Goal: Book appointment/travel/reservation

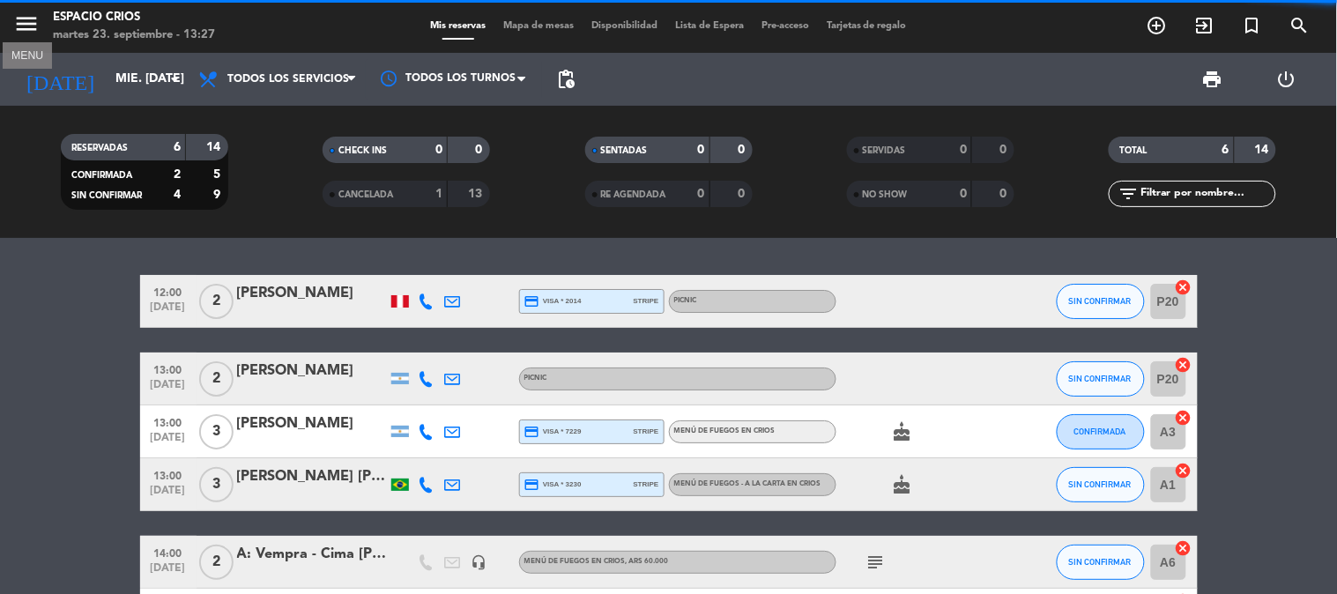
click at [23, 24] on icon "menu" at bounding box center [26, 24] width 26 height 26
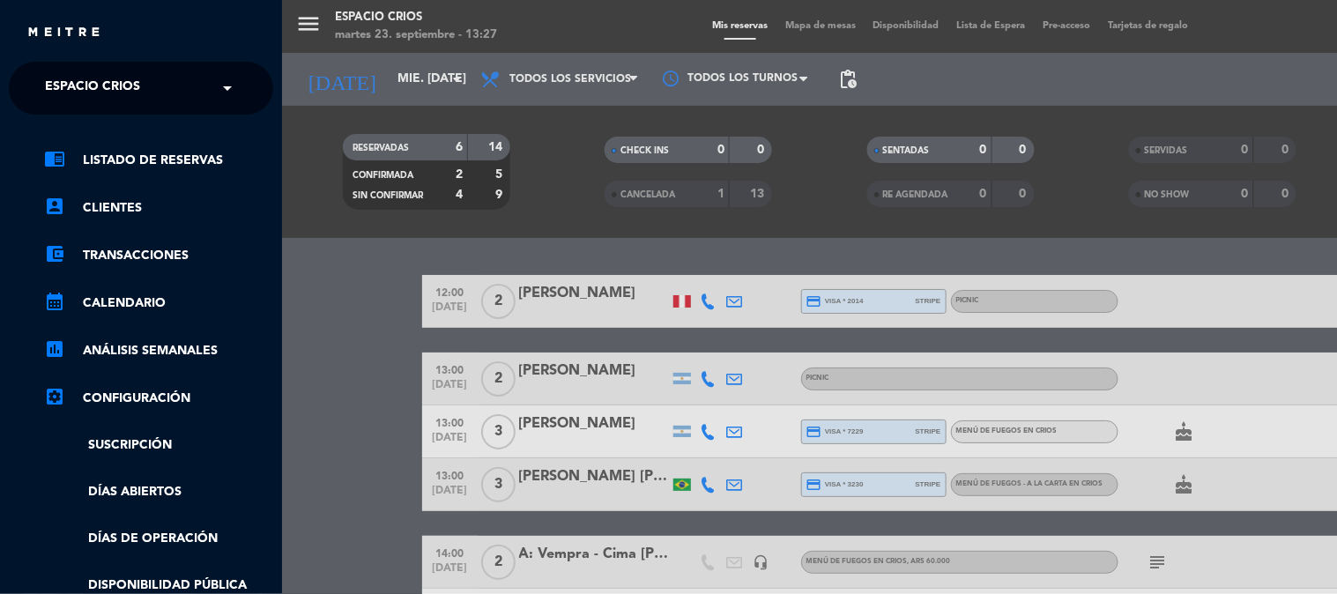
click at [187, 86] on input "text" at bounding box center [142, 89] width 215 height 39
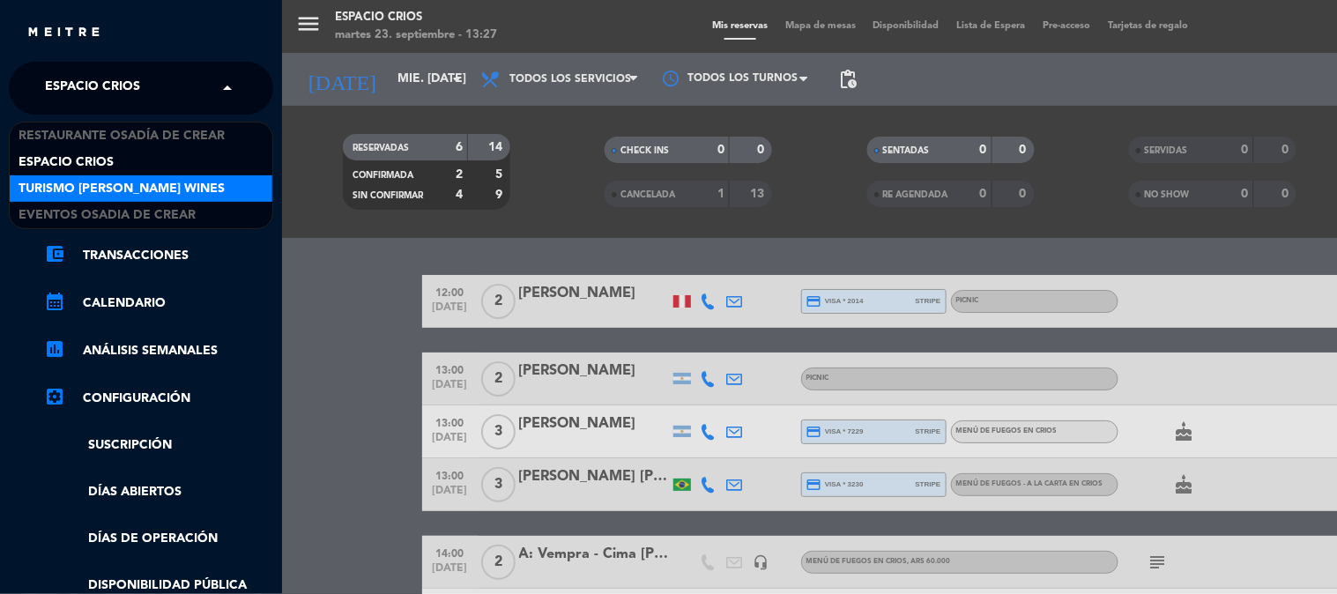
click at [188, 185] on span "Turismo [PERSON_NAME] Wines" at bounding box center [122, 189] width 206 height 20
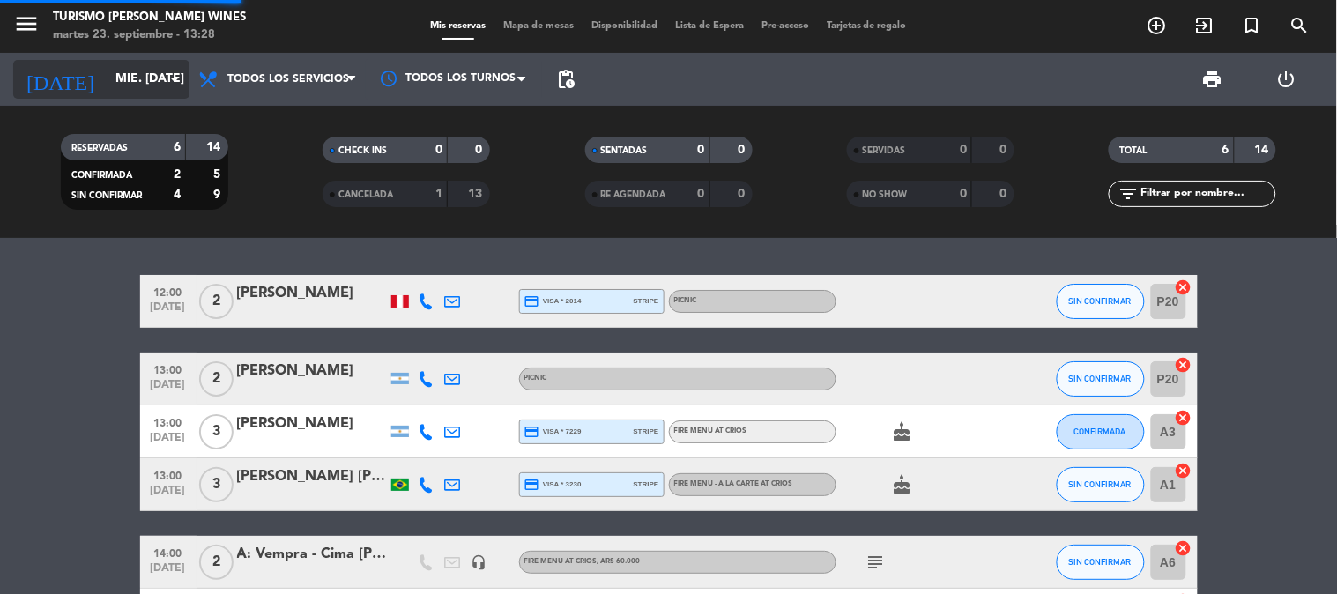
click at [152, 71] on input "mié. [DATE]" at bounding box center [190, 79] width 167 height 32
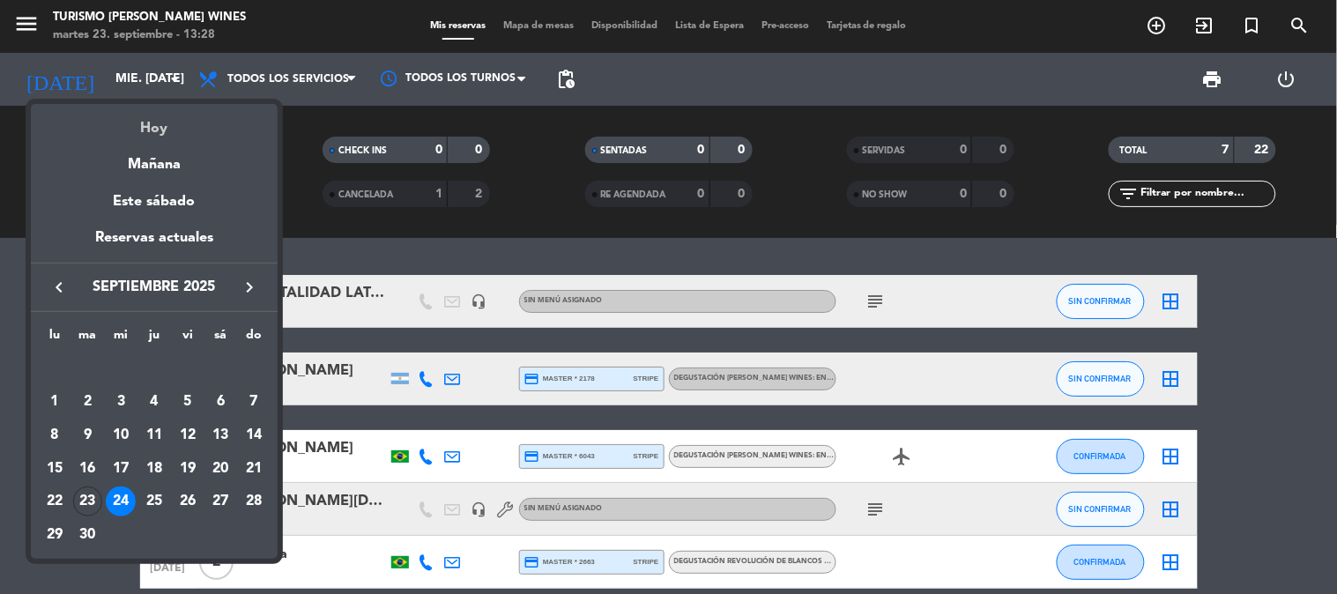
click at [144, 132] on div "Hoy" at bounding box center [154, 122] width 247 height 36
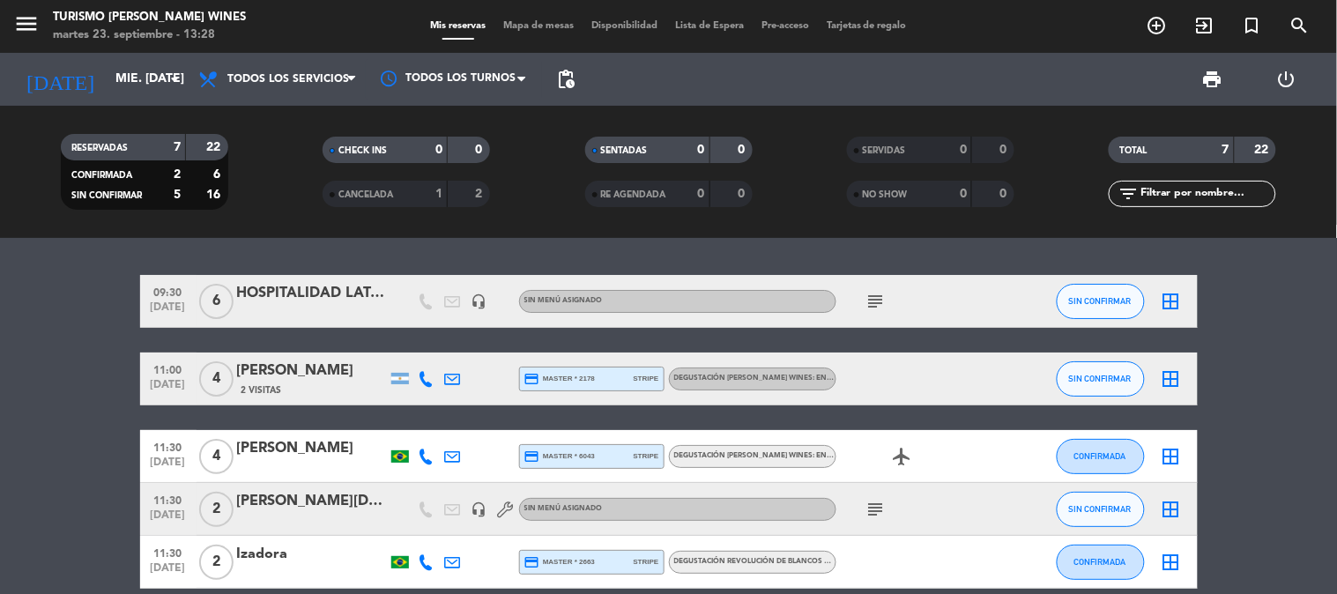
type input "[DATE] sep."
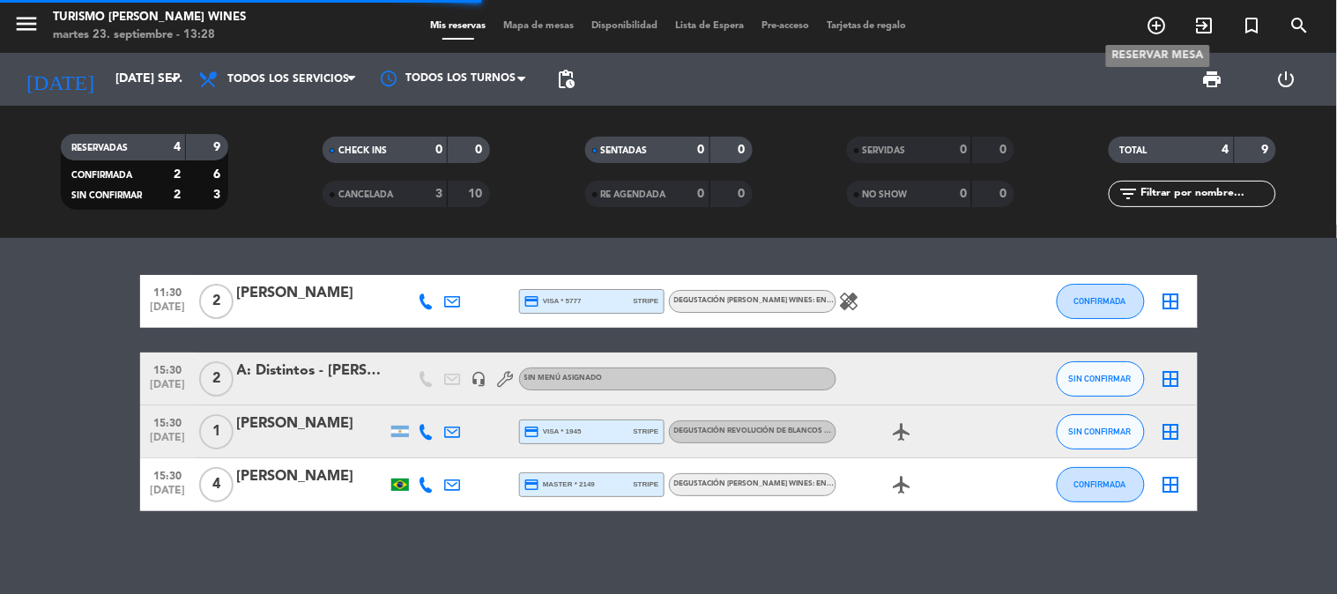
click at [1157, 23] on icon "add_circle_outline" at bounding box center [1157, 25] width 21 height 21
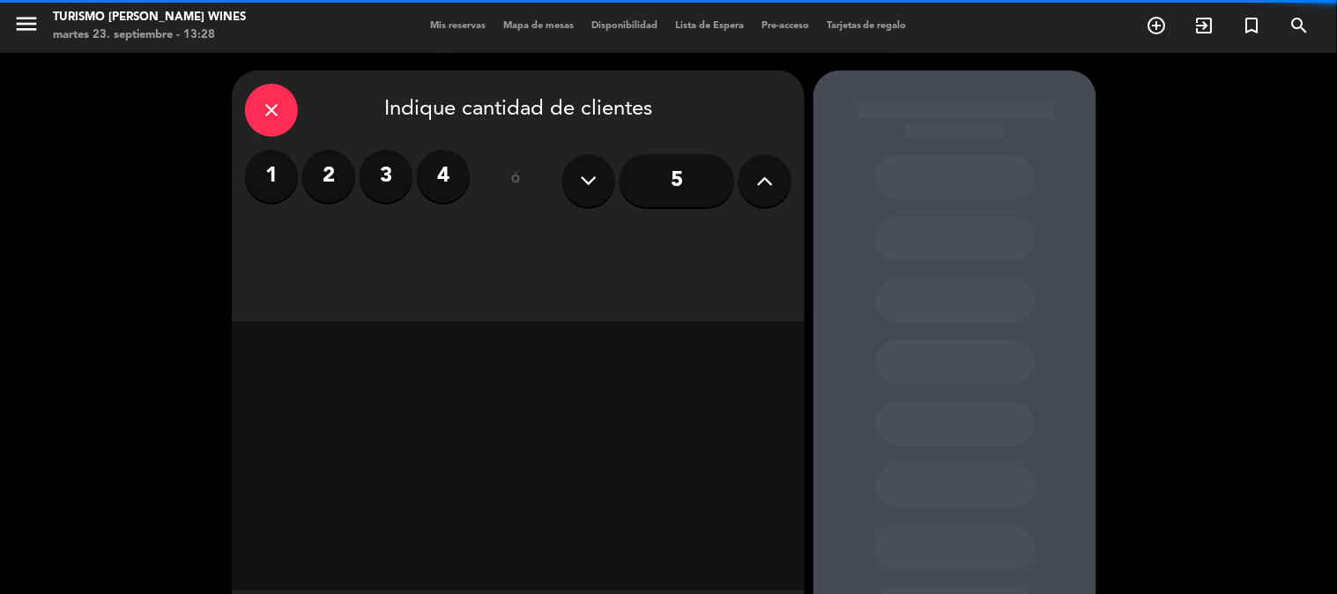
click at [321, 169] on label "2" at bounding box center [328, 176] width 53 height 53
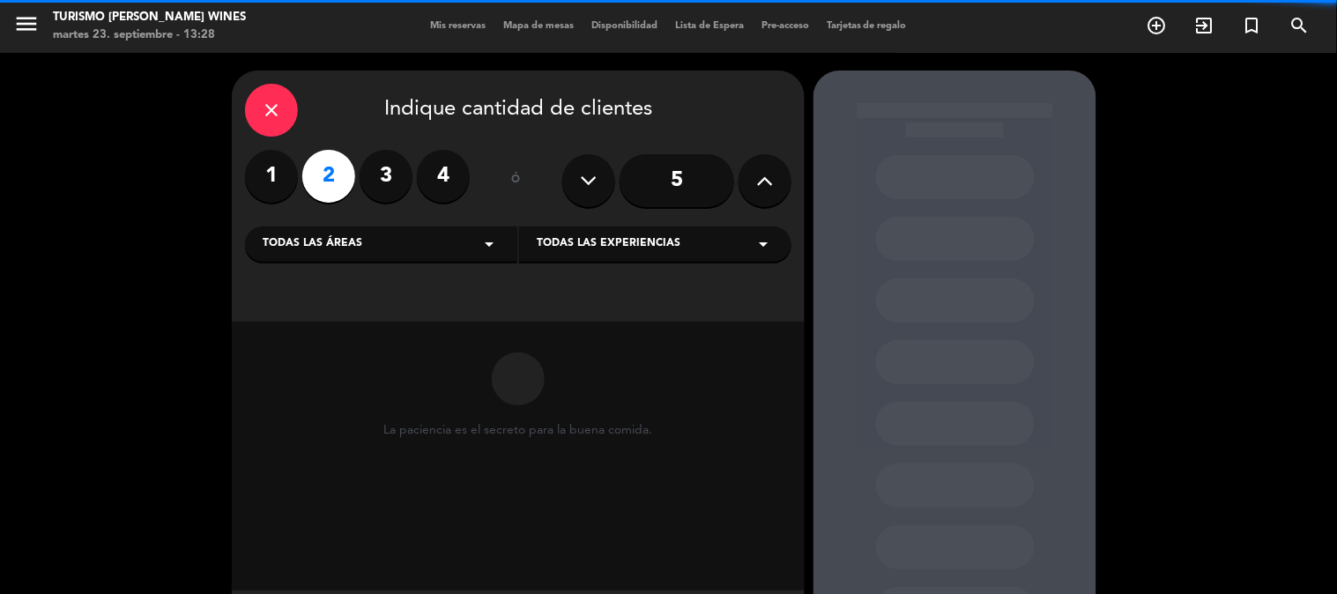
click at [447, 243] on div "Todas las áreas arrow_drop_down" at bounding box center [381, 244] width 272 height 35
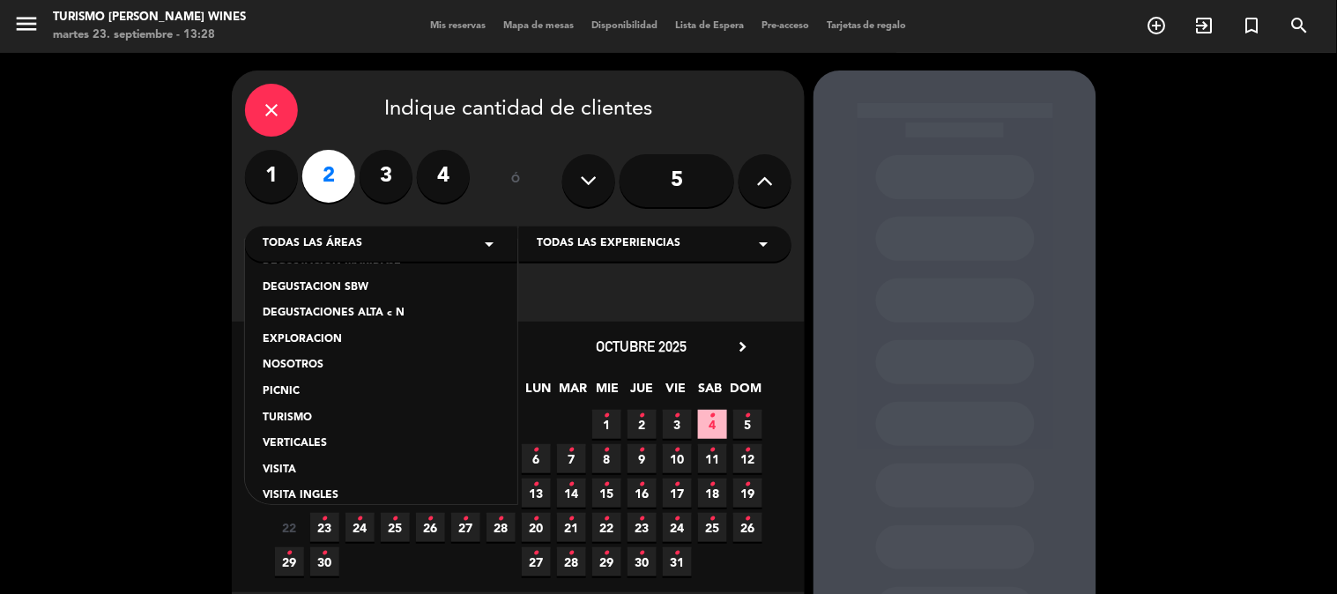
scroll to position [148, 0]
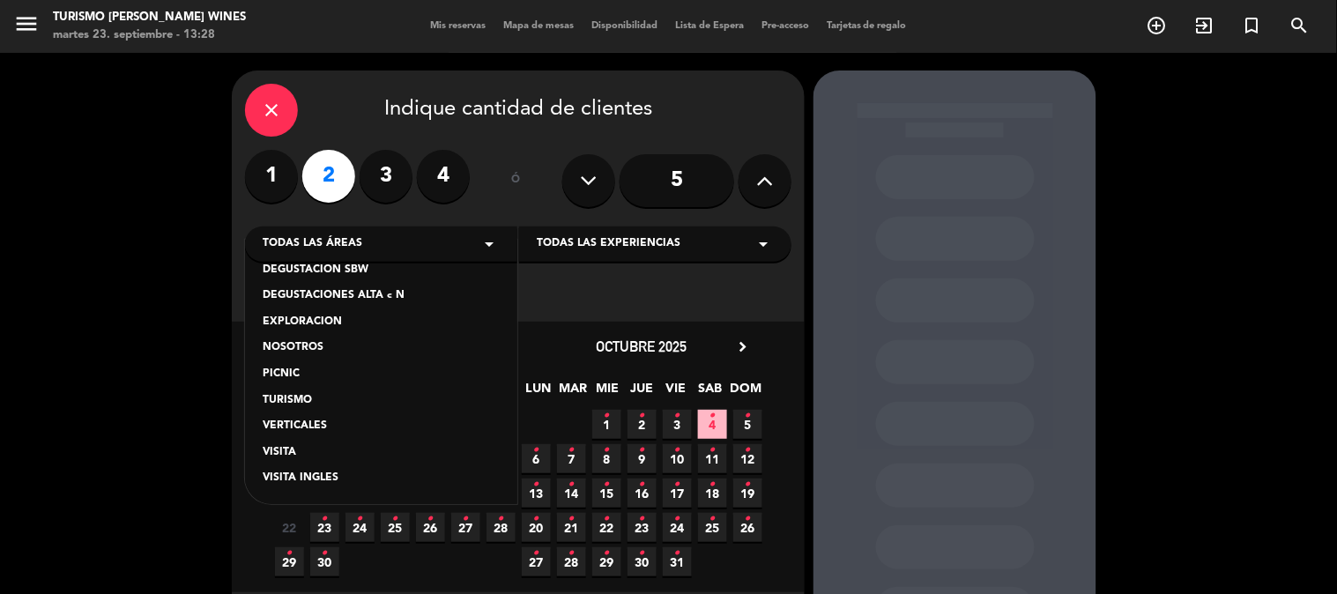
click at [311, 398] on div "TURISMO" at bounding box center [381, 401] width 237 height 18
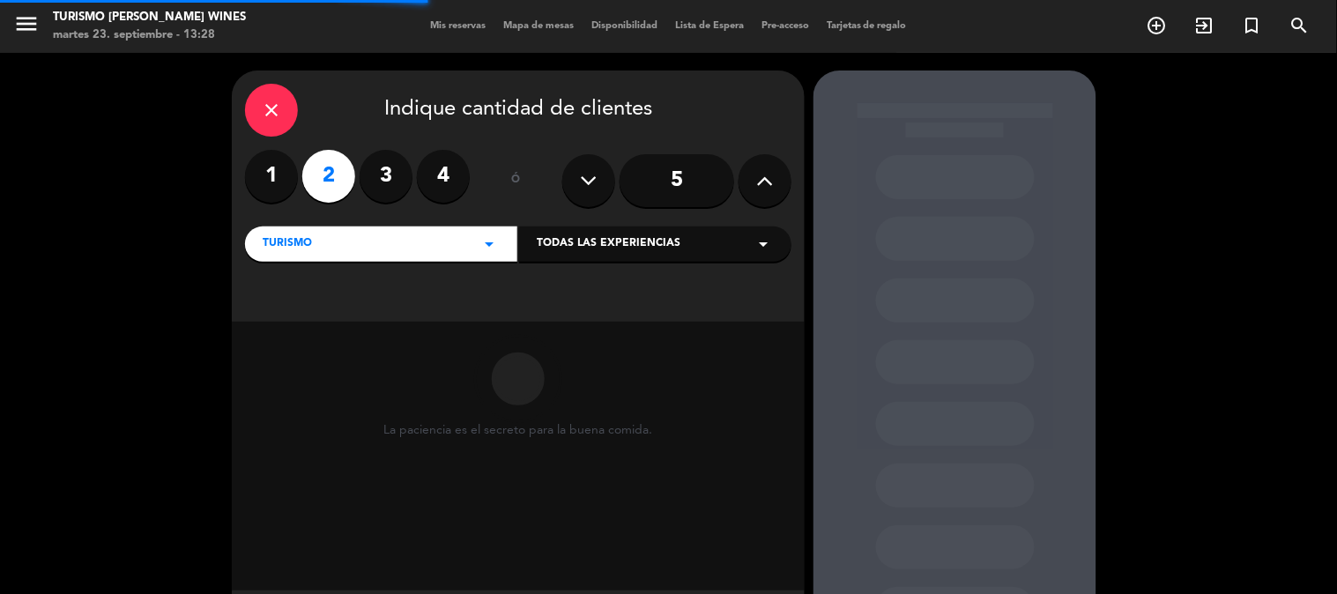
click at [636, 252] on span "Todas las experiencias" at bounding box center [609, 244] width 144 height 18
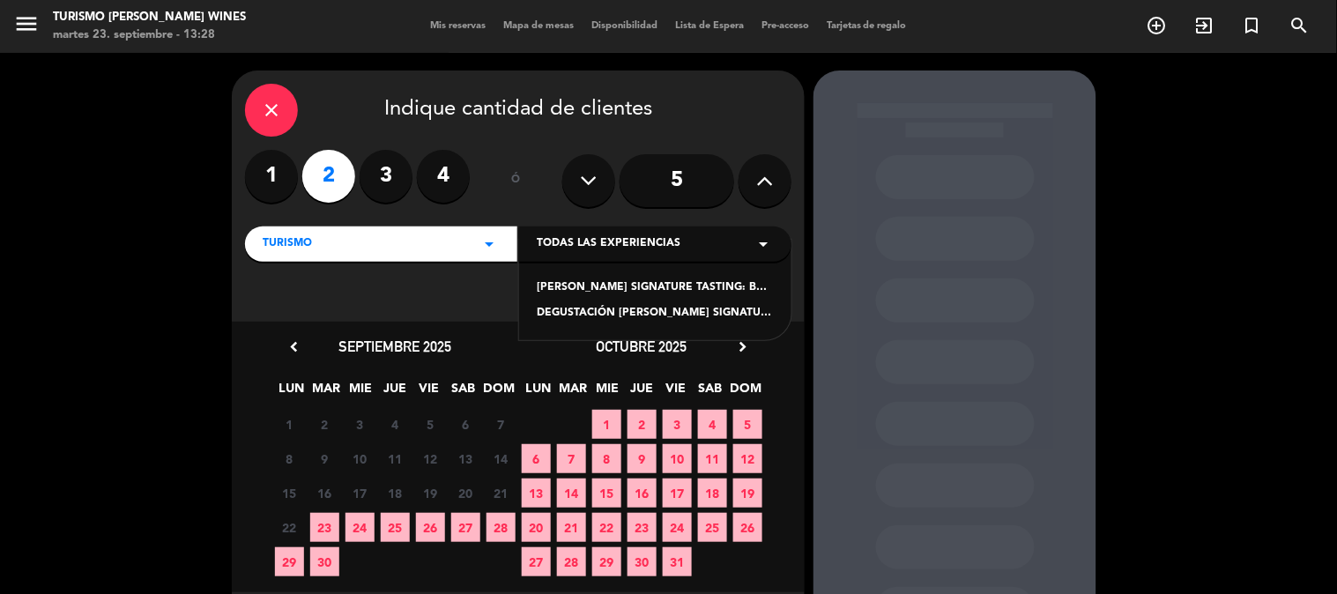
click at [445, 249] on div "TURISMO arrow_drop_down" at bounding box center [381, 244] width 272 height 35
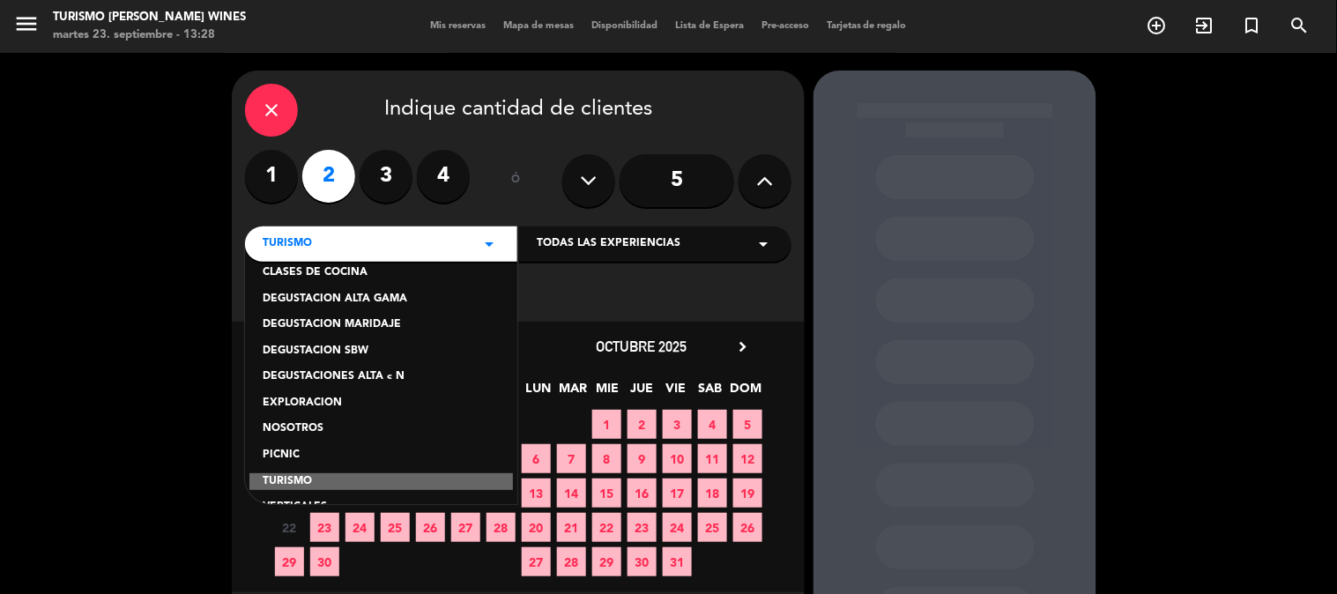
scroll to position [98, 0]
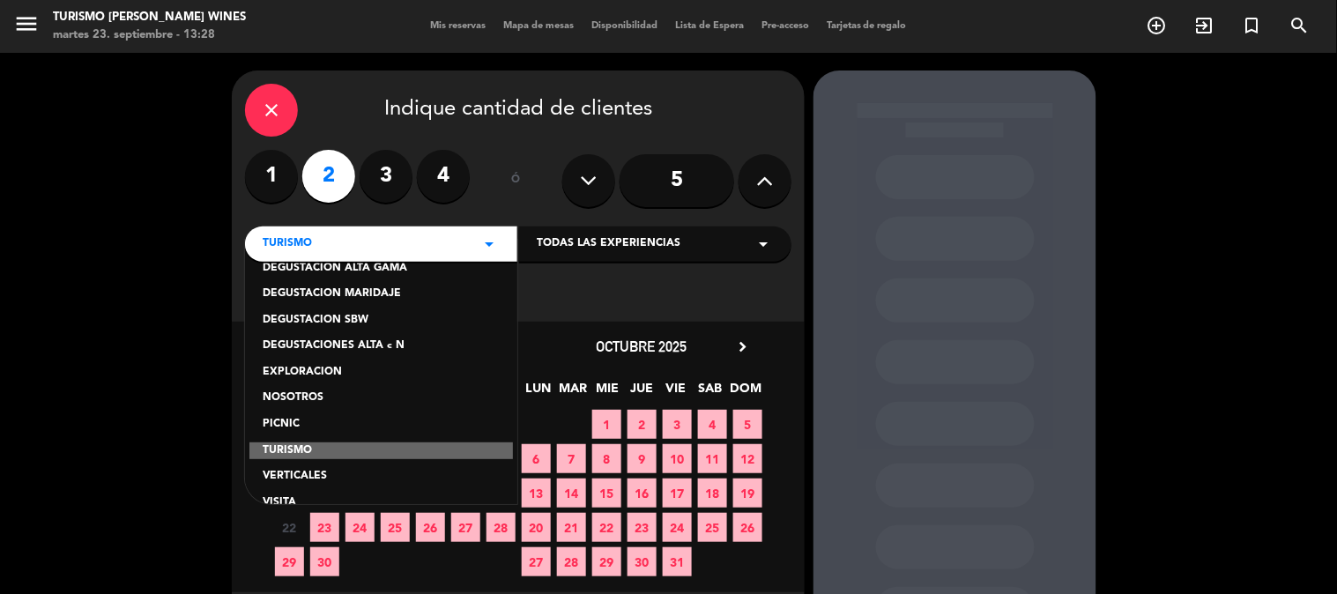
click at [348, 316] on div "DEGUSTACION SBW" at bounding box center [381, 321] width 237 height 18
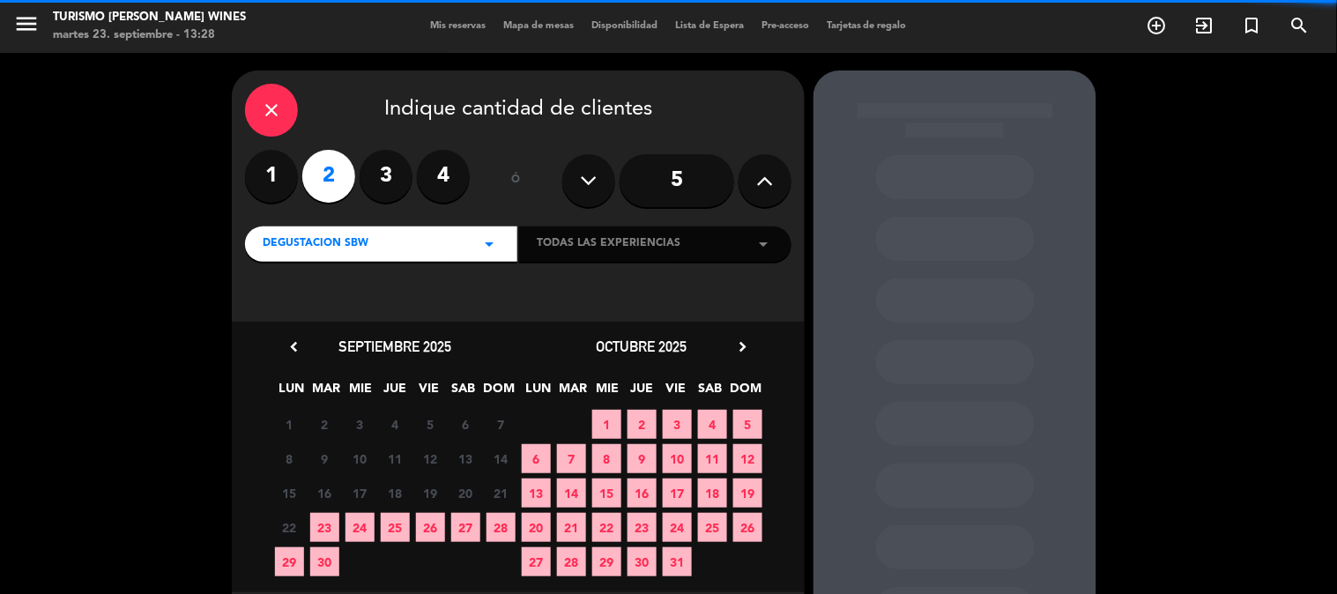
click at [639, 236] on span "Todas las experiencias" at bounding box center [609, 244] width 144 height 18
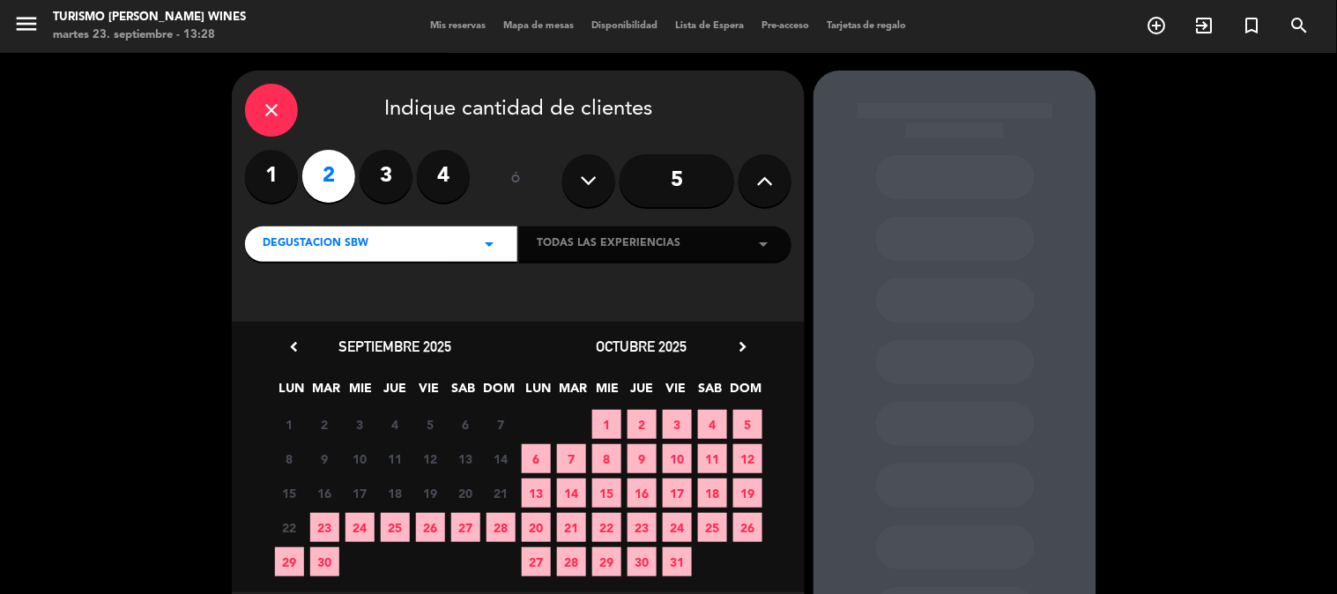
click at [730, 249] on div "Todas las experiencias arrow_drop_down" at bounding box center [655, 244] width 272 height 35
click at [768, 244] on icon "arrow_drop_down" at bounding box center [763, 244] width 21 height 21
click at [614, 247] on span "Todas las experiencias" at bounding box center [609, 244] width 144 height 18
click at [490, 254] on icon "arrow_drop_down" at bounding box center [489, 244] width 21 height 21
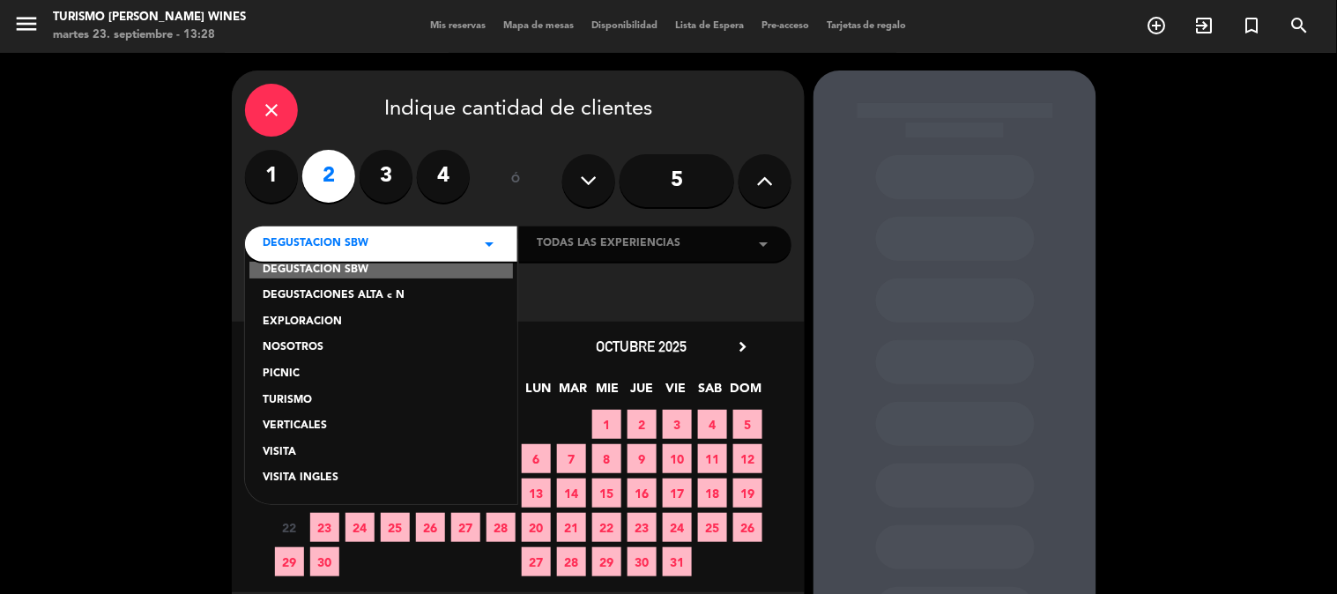
scroll to position [148, 0]
click at [296, 448] on div "VISITA" at bounding box center [381, 453] width 237 height 18
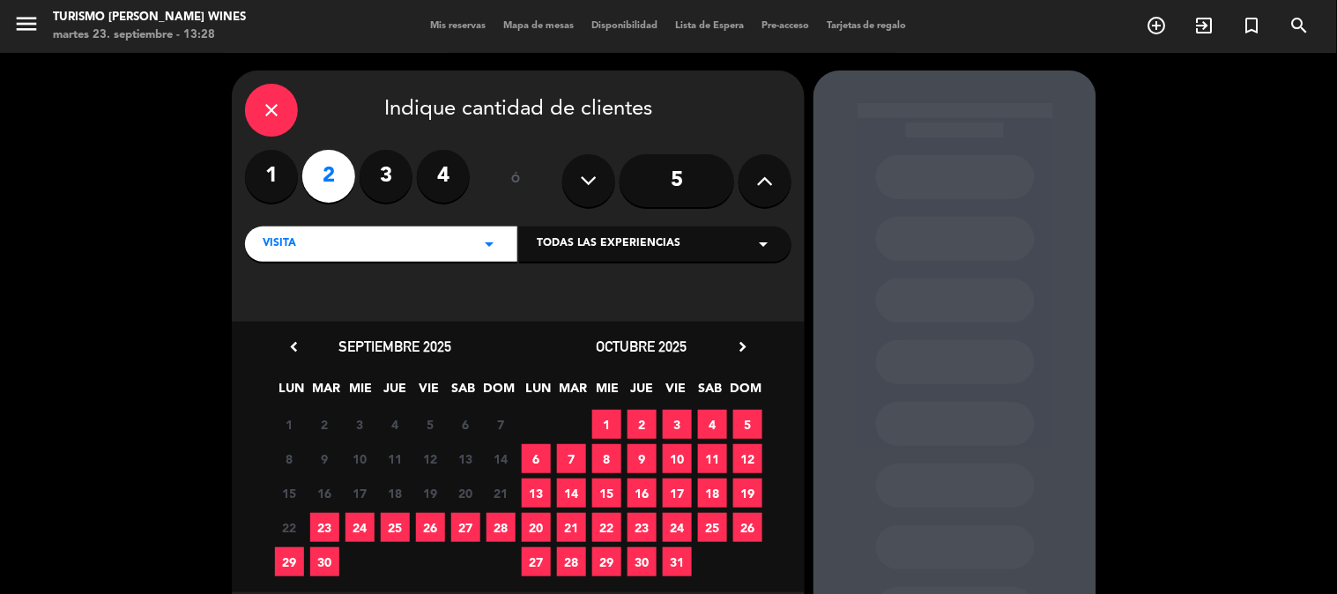
click at [610, 245] on span "Todas las experiencias" at bounding box center [609, 244] width 144 height 18
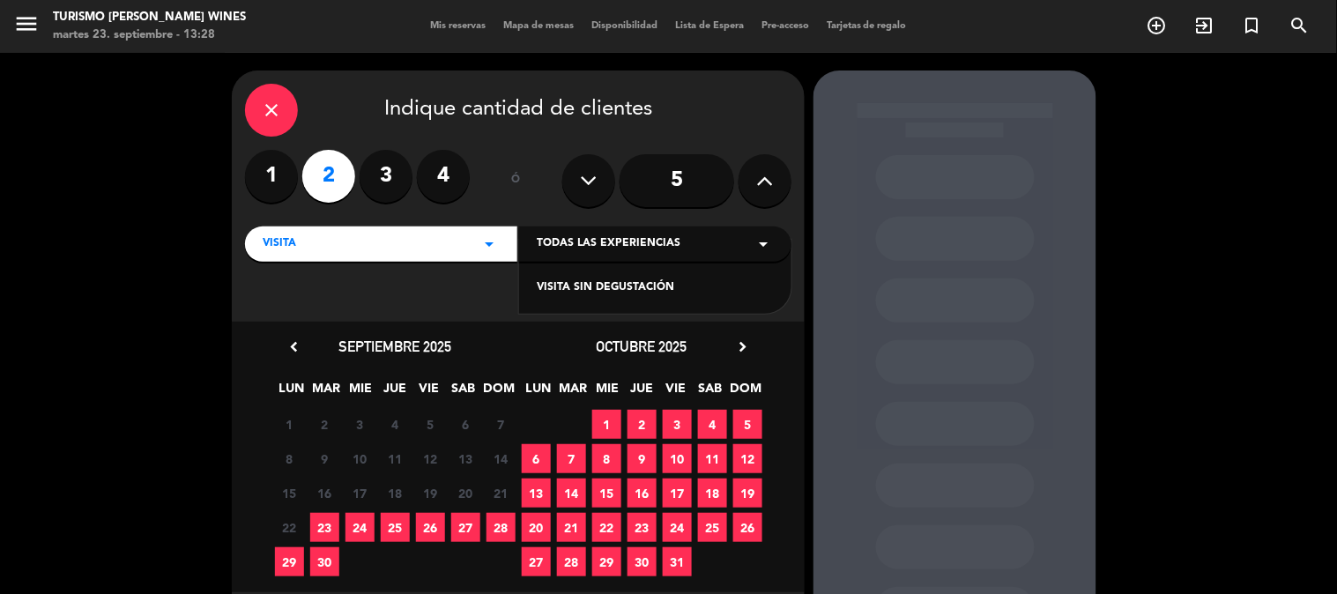
click at [610, 245] on span "Todas las experiencias" at bounding box center [609, 244] width 144 height 18
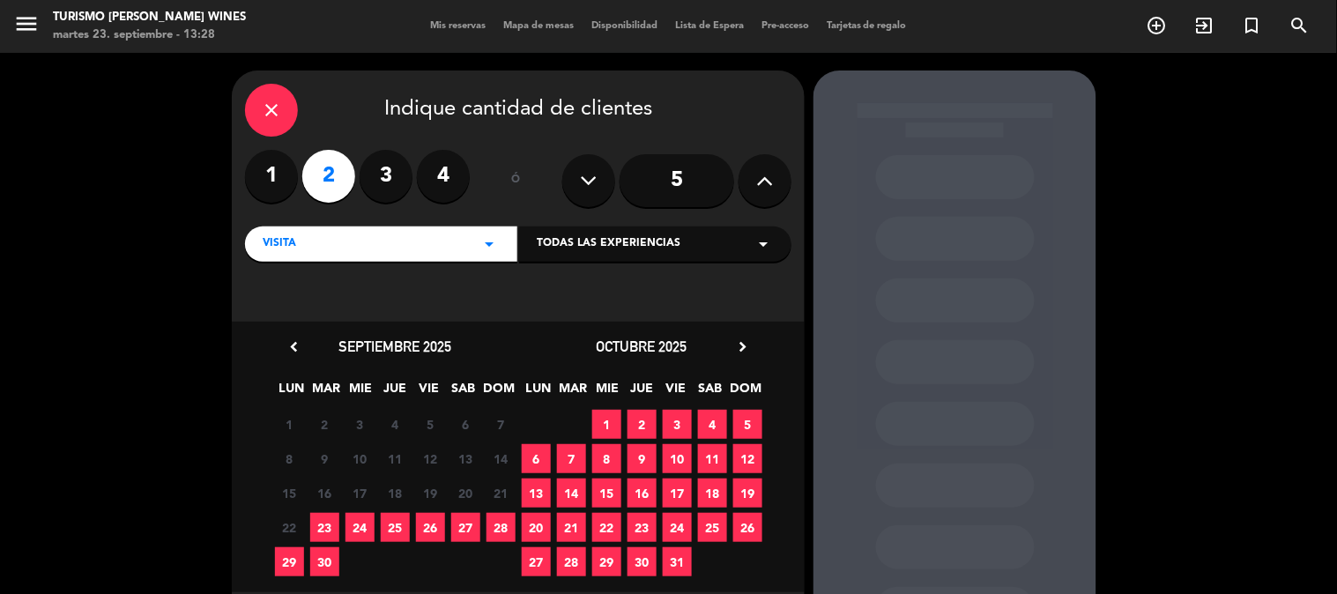
click at [439, 242] on div "VISITA arrow_drop_down" at bounding box center [381, 244] width 272 height 35
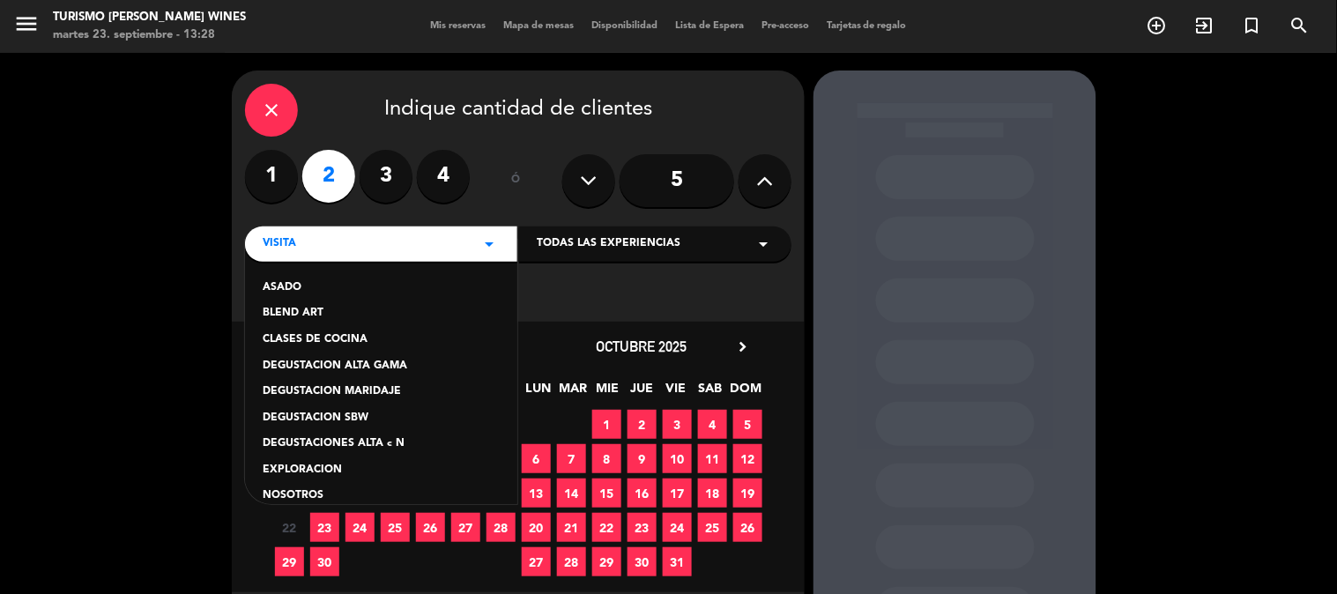
click at [342, 415] on div "DEGUSTACION SBW" at bounding box center [381, 419] width 237 height 18
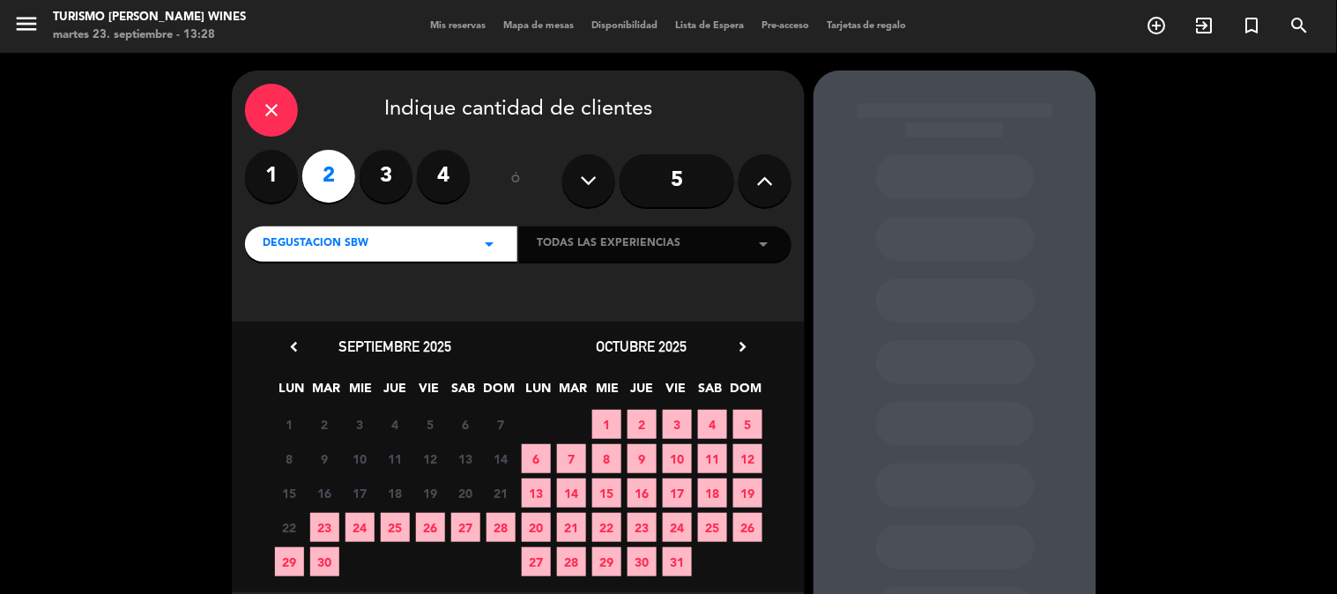
click at [659, 253] on span "Todas las experiencias" at bounding box center [609, 244] width 144 height 18
drag, startPoint x: 671, startPoint y: 249, endPoint x: 636, endPoint y: 242, distance: 35.1
click at [671, 249] on span "Todas las experiencias" at bounding box center [609, 244] width 144 height 18
click at [463, 247] on div "DEGUSTACION SBW arrow_drop_down" at bounding box center [381, 244] width 272 height 35
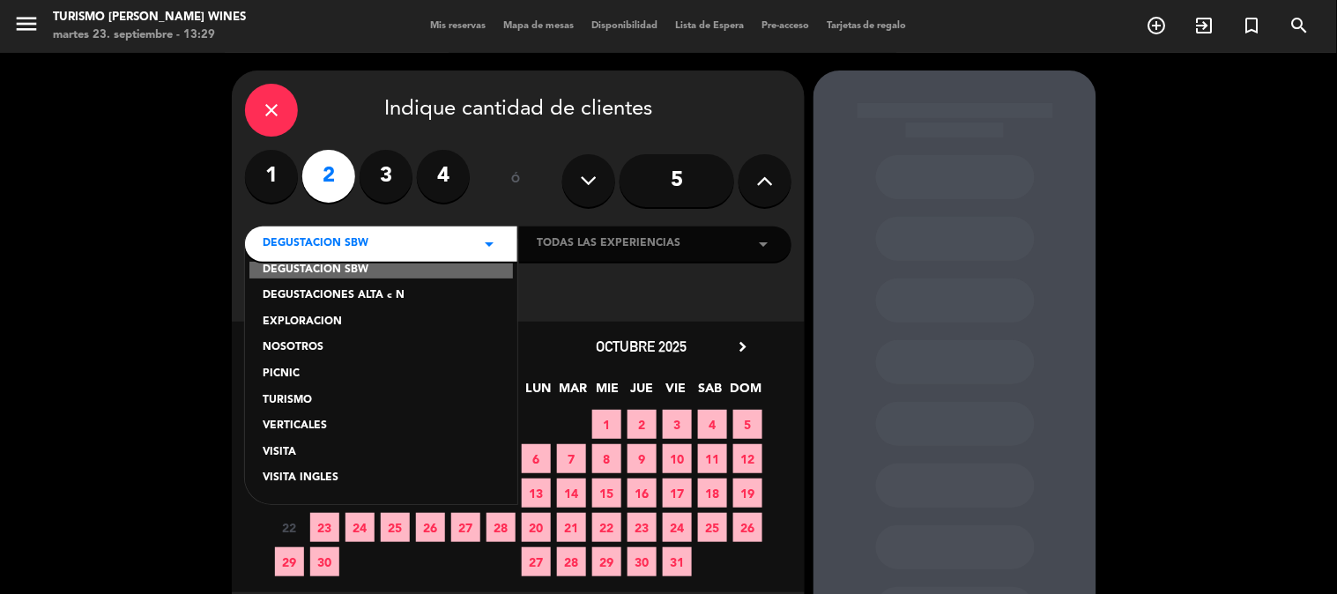
scroll to position [0, 0]
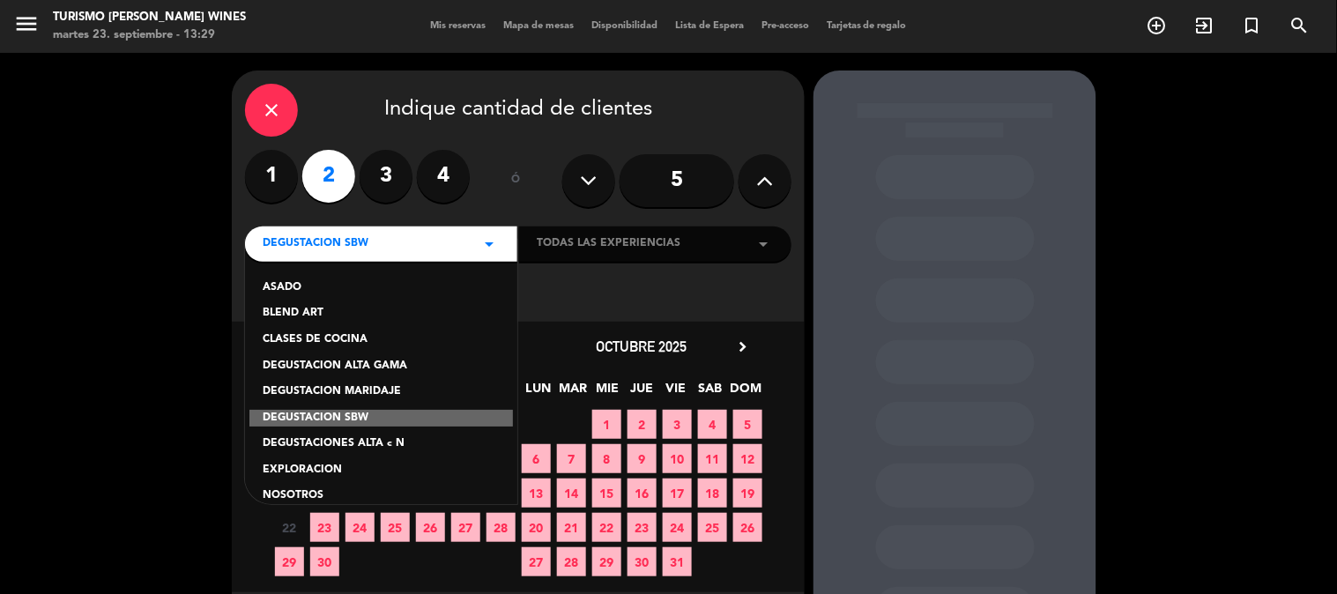
click at [383, 386] on div "DEGUSTACION MARIDAJE" at bounding box center [381, 392] width 237 height 18
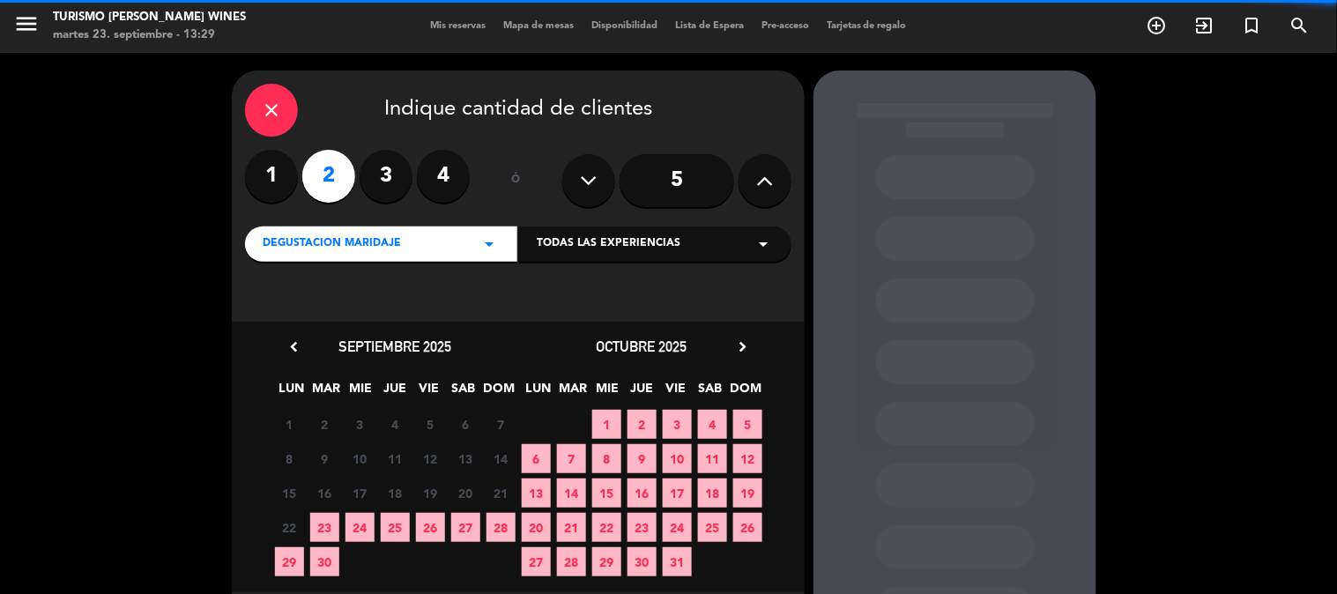
click at [726, 242] on div "Todas las experiencias arrow_drop_down" at bounding box center [655, 244] width 272 height 35
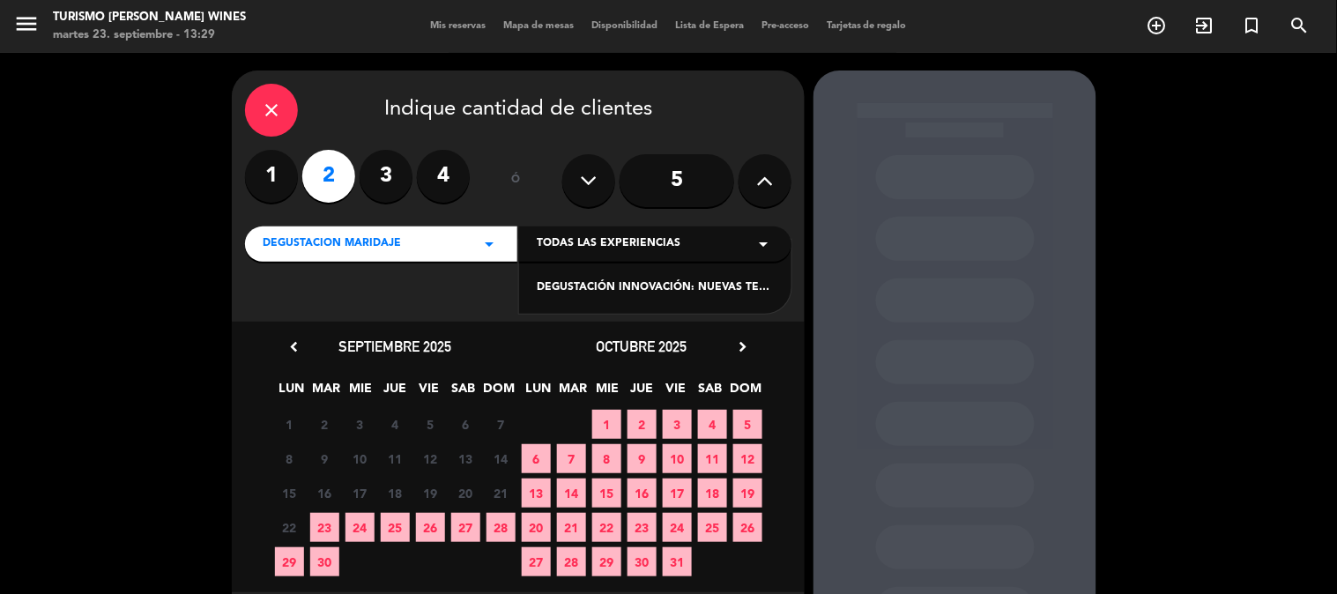
click at [726, 242] on div "Todas las experiencias arrow_drop_down" at bounding box center [655, 244] width 272 height 35
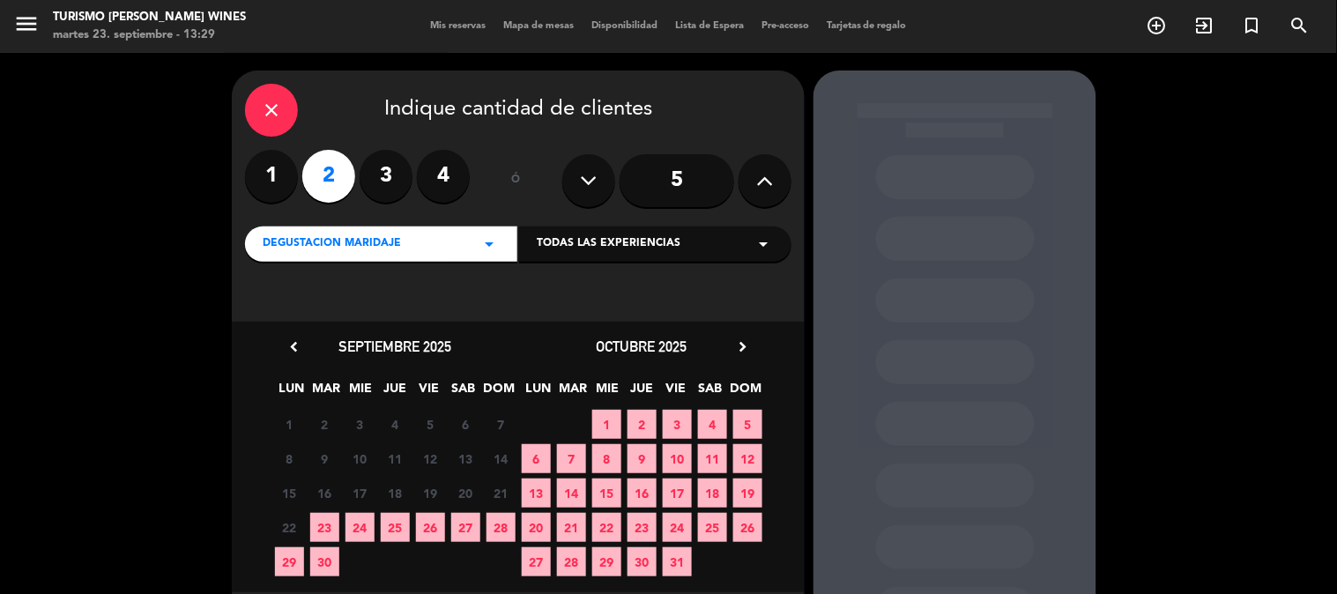
click at [497, 247] on icon "arrow_drop_down" at bounding box center [489, 244] width 21 height 21
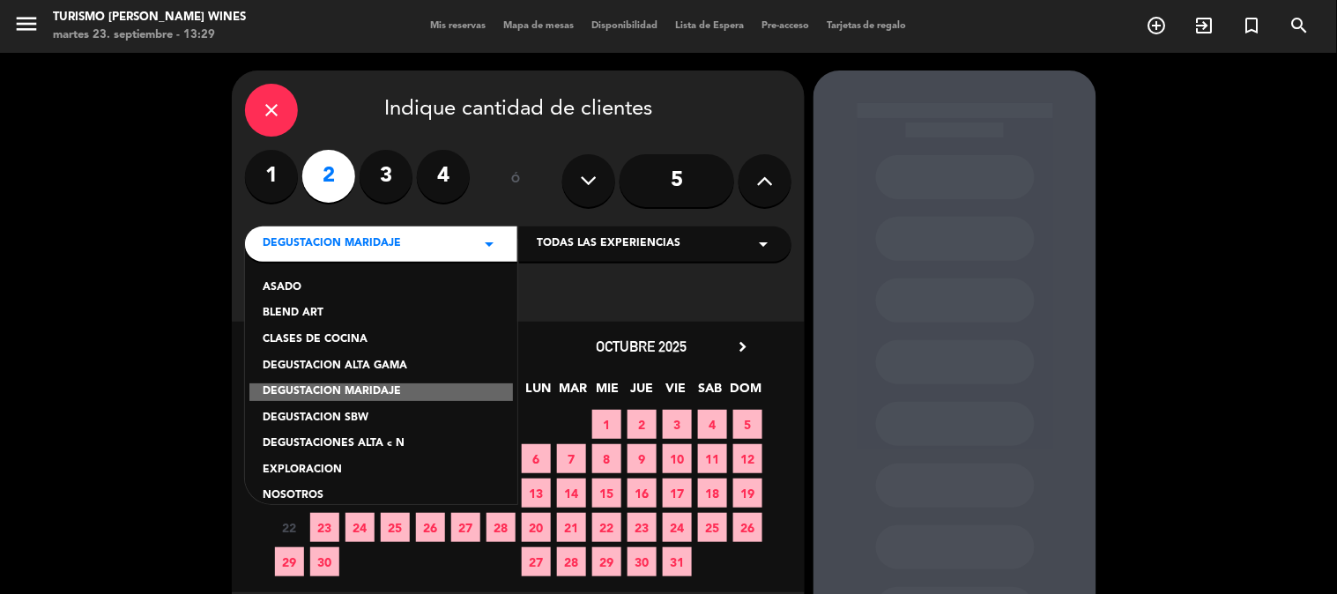
click at [385, 419] on div "DEGUSTACION SBW" at bounding box center [381, 419] width 237 height 18
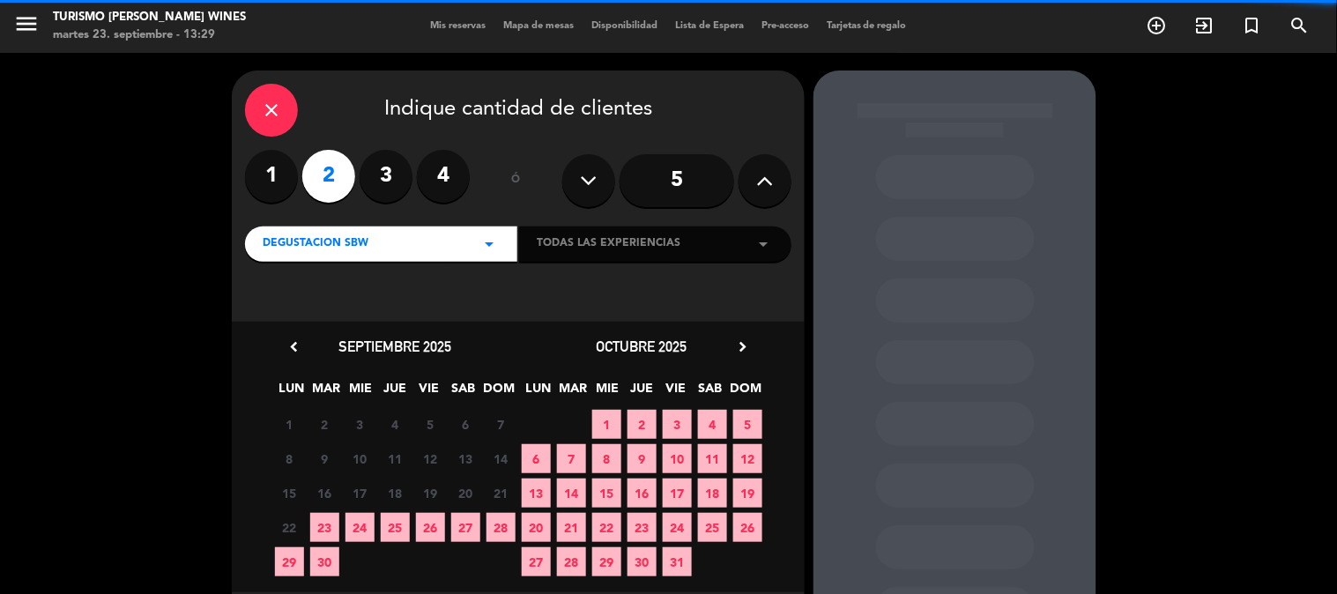
click at [748, 248] on div "Todas las experiencias arrow_drop_down" at bounding box center [655, 244] width 272 height 35
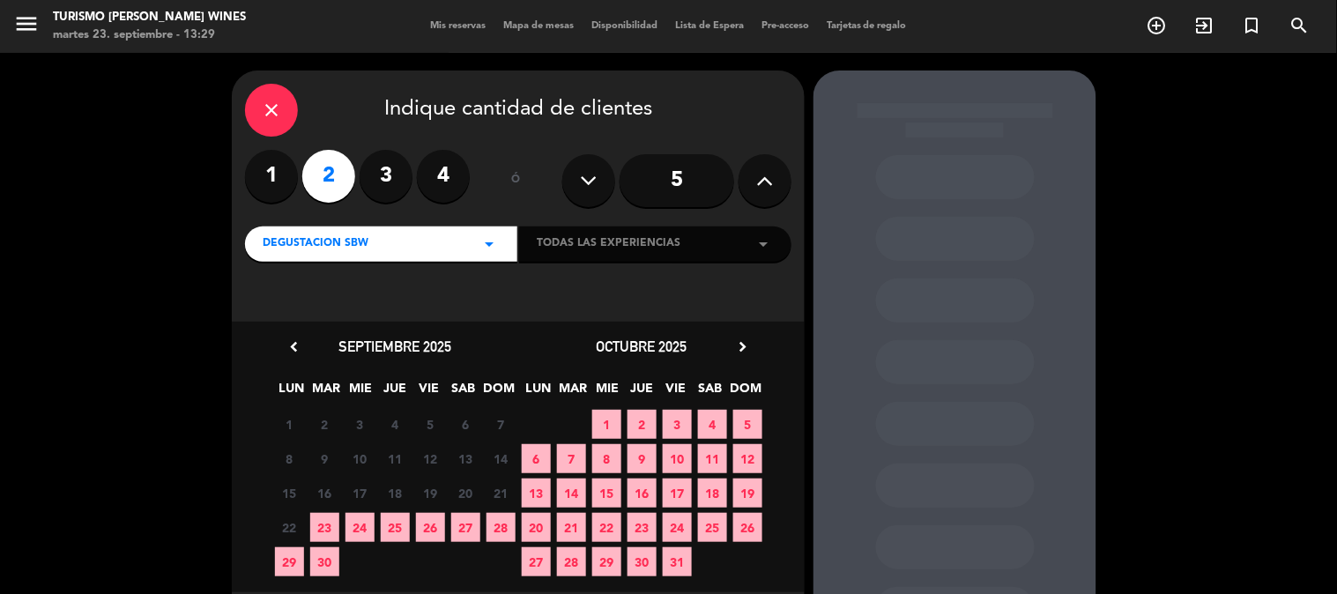
click at [774, 243] on div "Todas las experiencias arrow_drop_down" at bounding box center [655, 244] width 272 height 35
click at [627, 245] on span "Todas las experiencias" at bounding box center [609, 244] width 144 height 18
click at [470, 248] on div "DEGUSTACION SBW arrow_drop_down" at bounding box center [381, 244] width 272 height 35
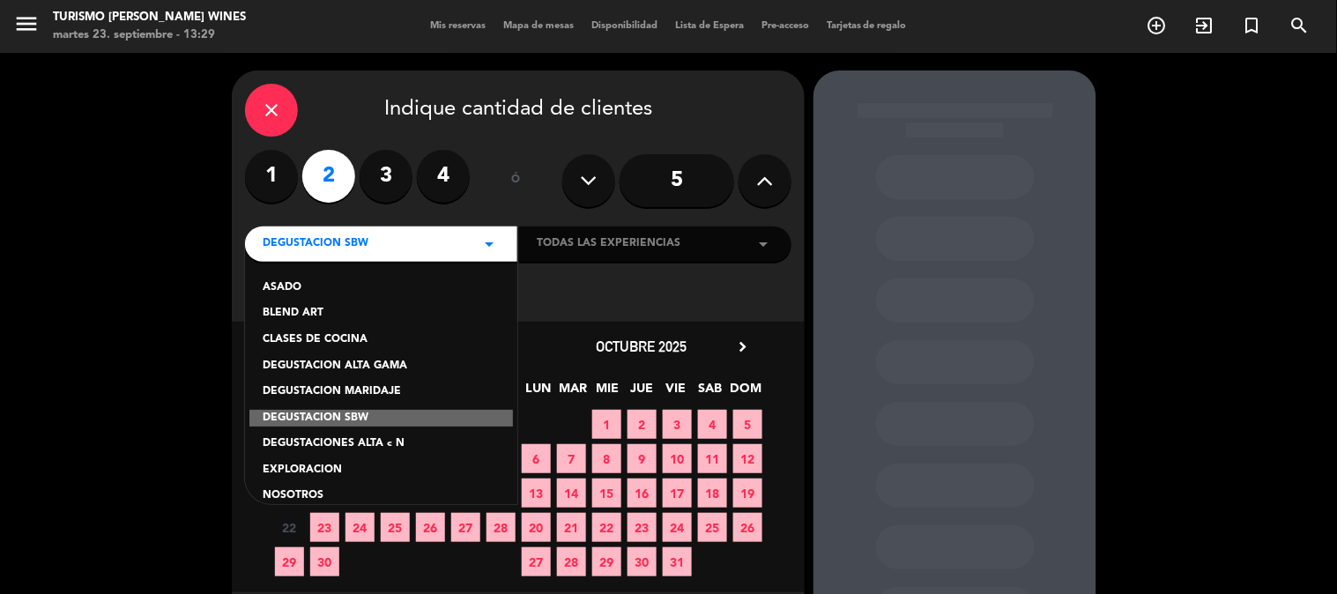
click at [383, 359] on div "DEGUSTACION ALTA GAMA" at bounding box center [381, 367] width 237 height 18
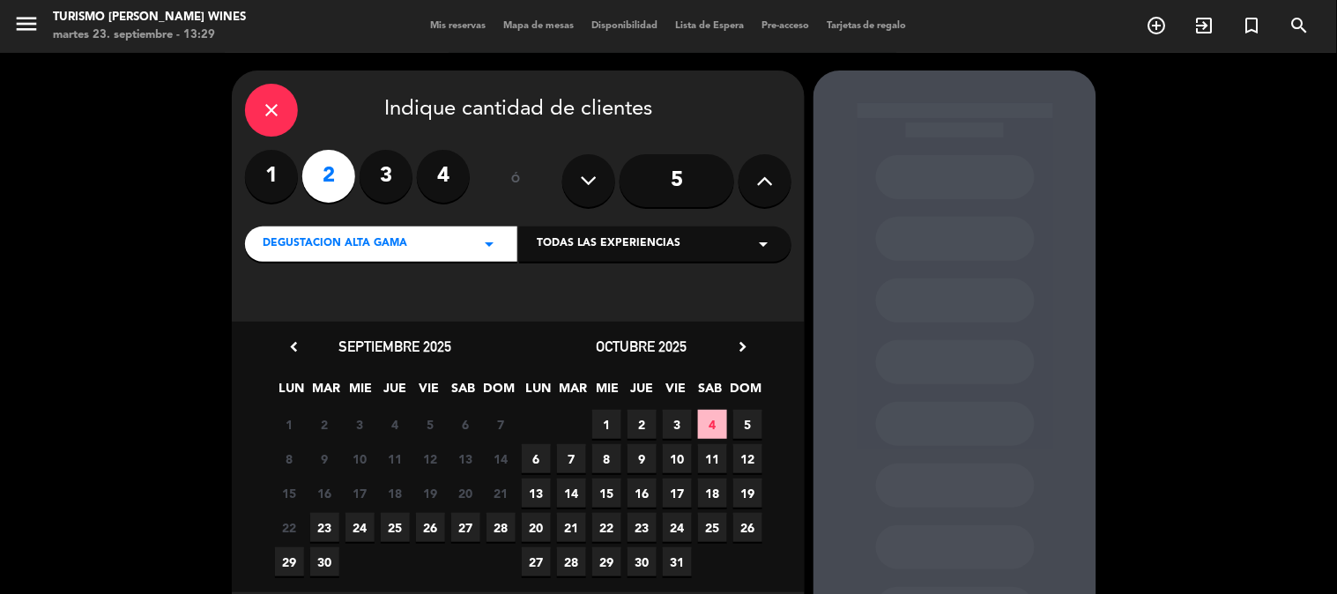
click at [644, 238] on span "Todas las experiencias" at bounding box center [609, 244] width 144 height 18
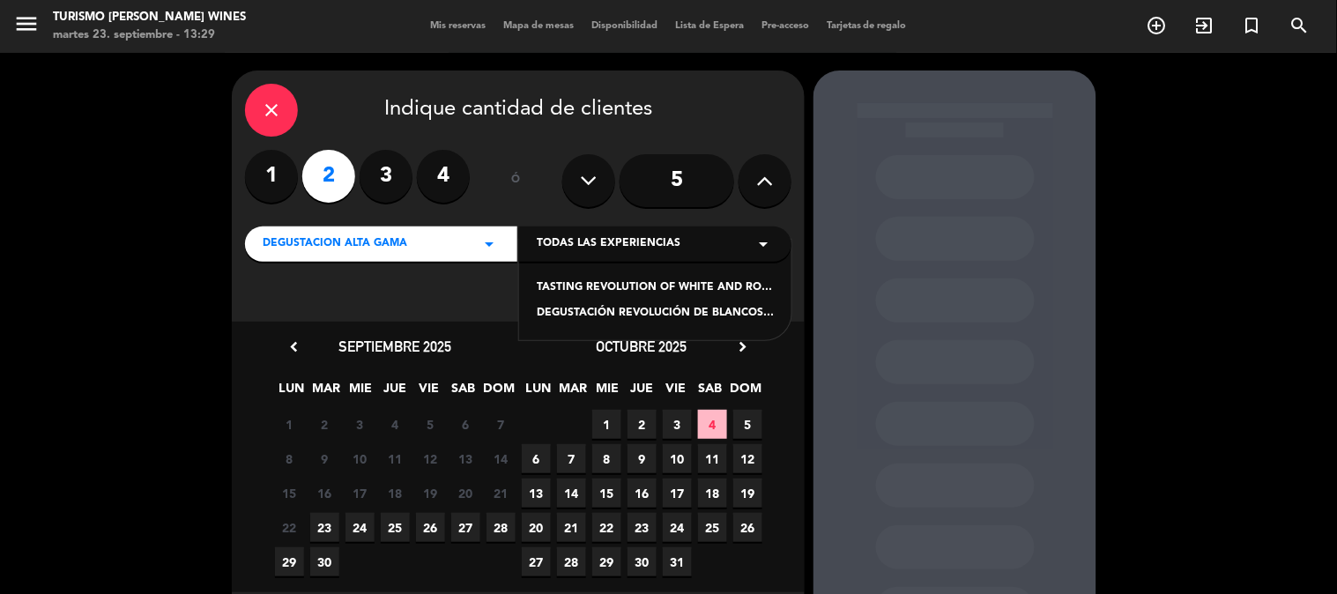
click at [465, 245] on div "DEGUSTACION [PERSON_NAME] arrow_drop_down" at bounding box center [381, 244] width 272 height 35
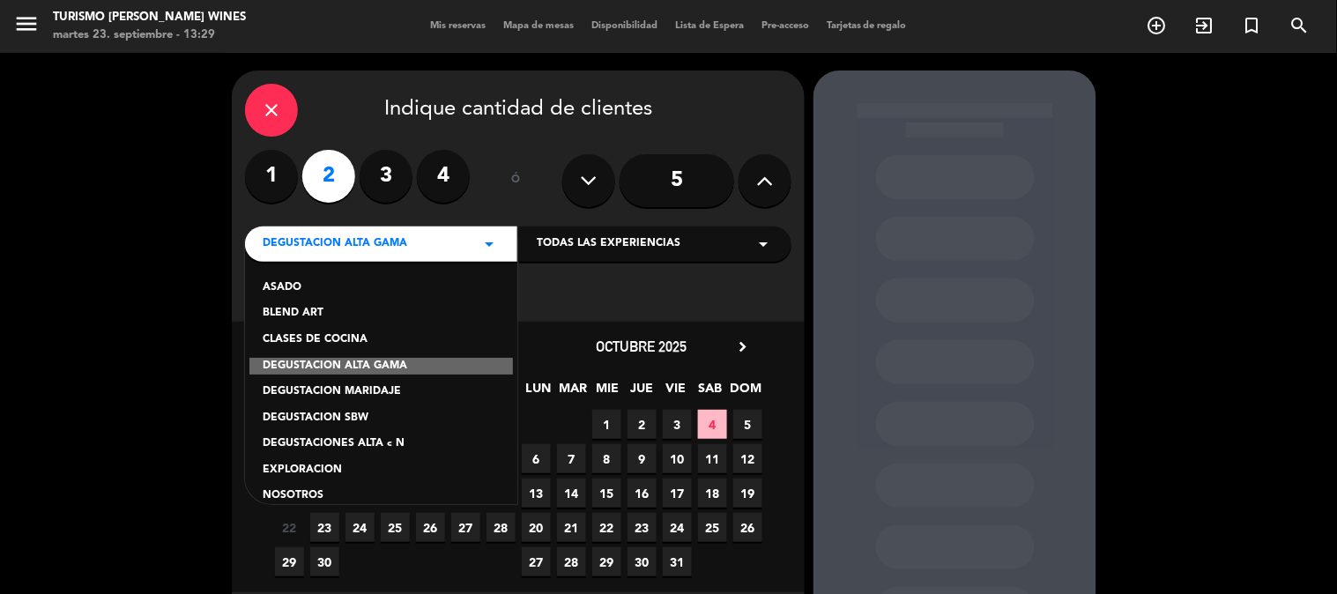
click at [376, 443] on div "DEGUSTACIONES ALTA c N" at bounding box center [381, 444] width 237 height 18
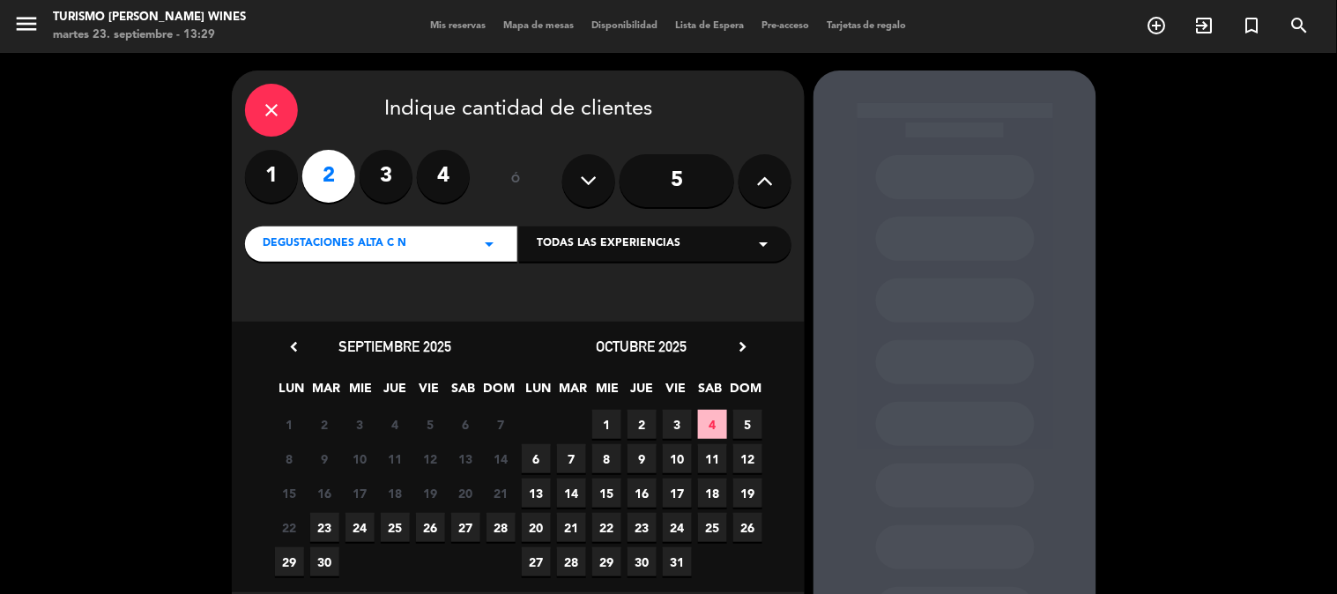
click at [595, 242] on span "Todas las experiencias" at bounding box center [609, 244] width 144 height 18
click at [614, 309] on div "DEGUSTACIÓN [PERSON_NAME] WINES: EN SÍNTESIS" at bounding box center [655, 314] width 237 height 18
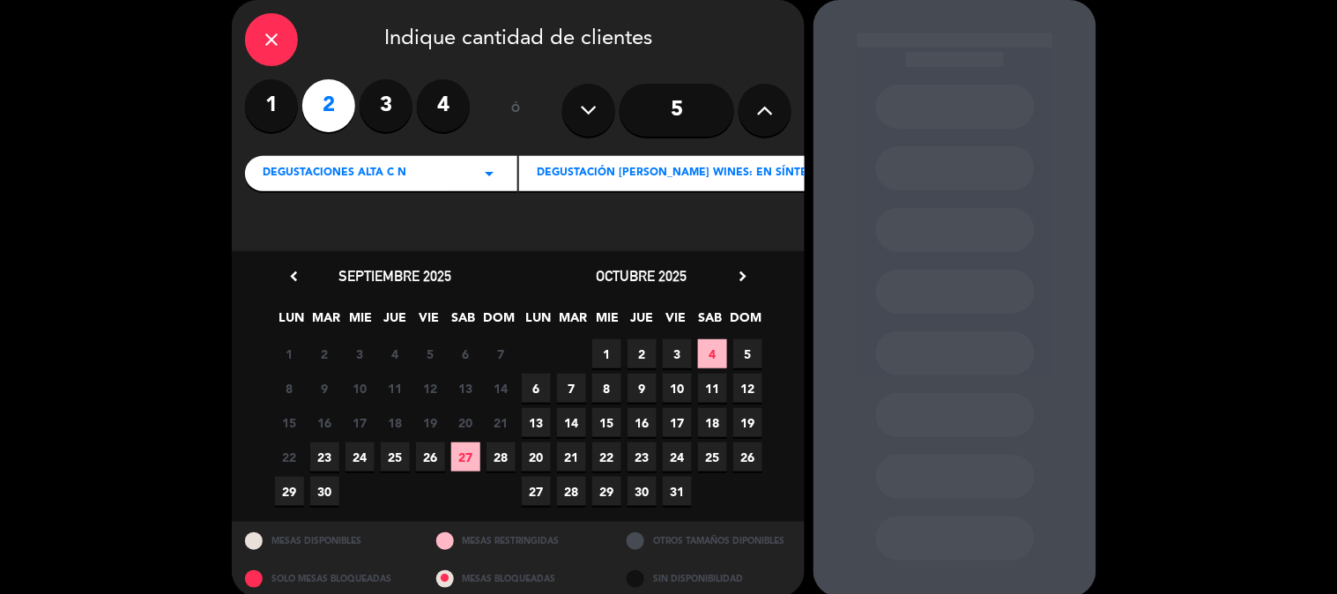
scroll to position [91, 0]
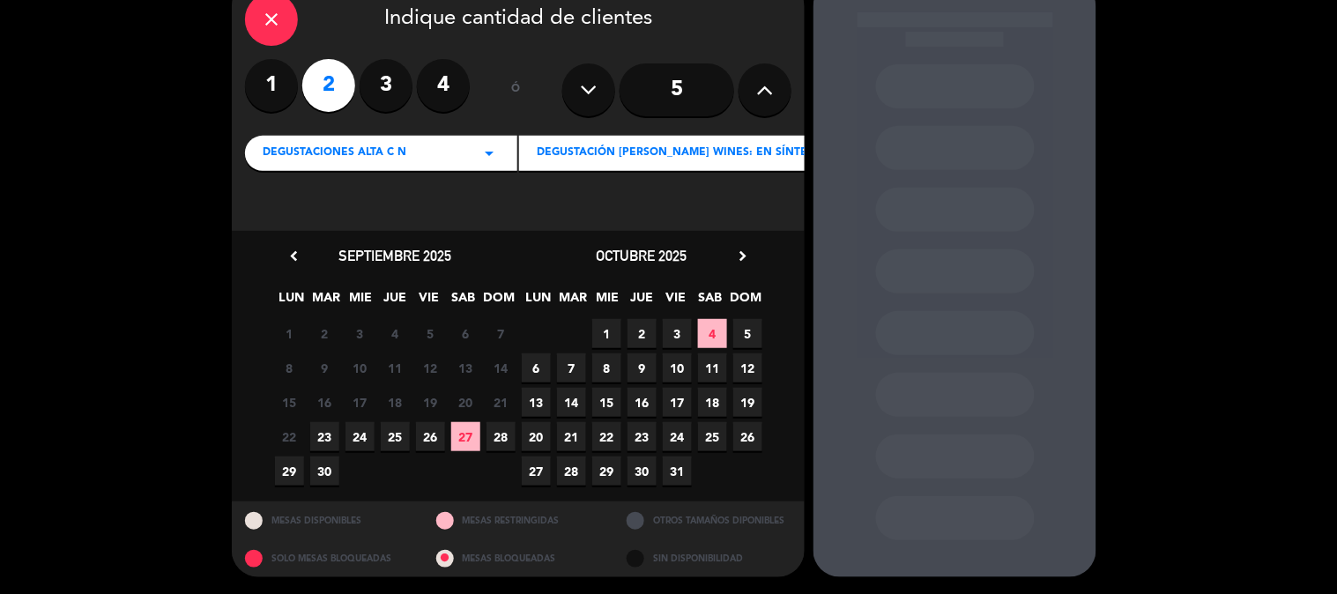
click at [336, 438] on span "23" at bounding box center [324, 436] width 29 height 29
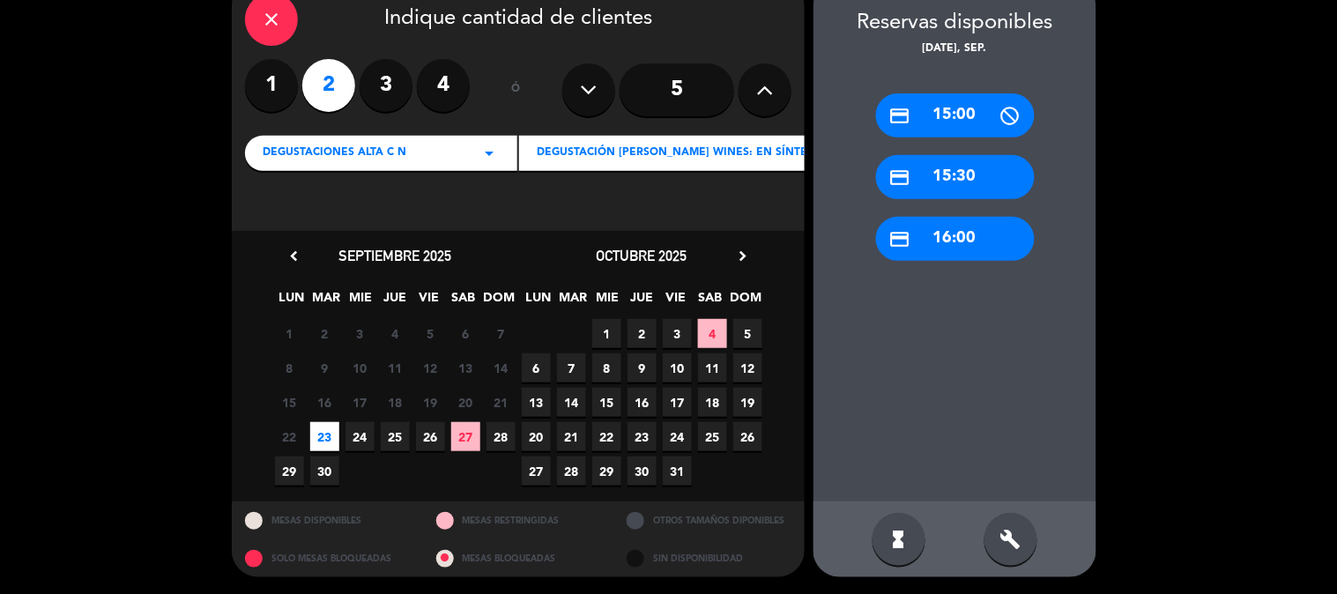
click at [949, 173] on div "credit_card 15:30" at bounding box center [955, 177] width 159 height 44
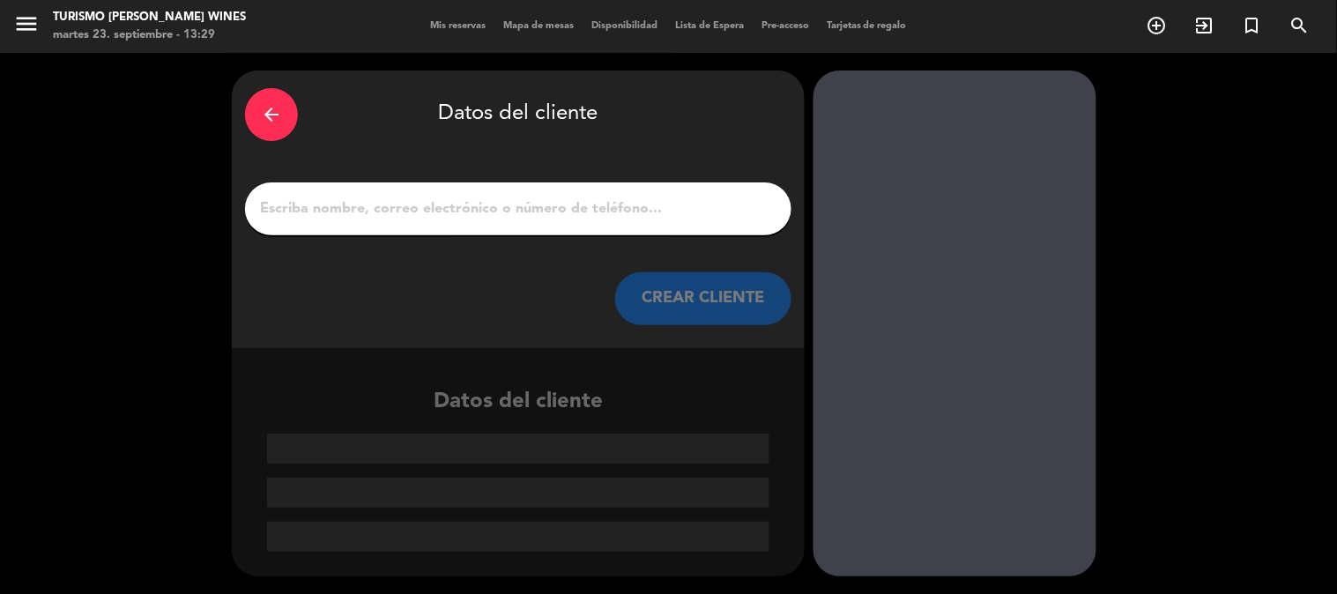
click at [570, 201] on input "1" at bounding box center [518, 209] width 520 height 25
click at [529, 207] on input "1" at bounding box center [518, 209] width 520 height 25
paste input "[EMAIL_ADDRESS][DOMAIN_NAME]"
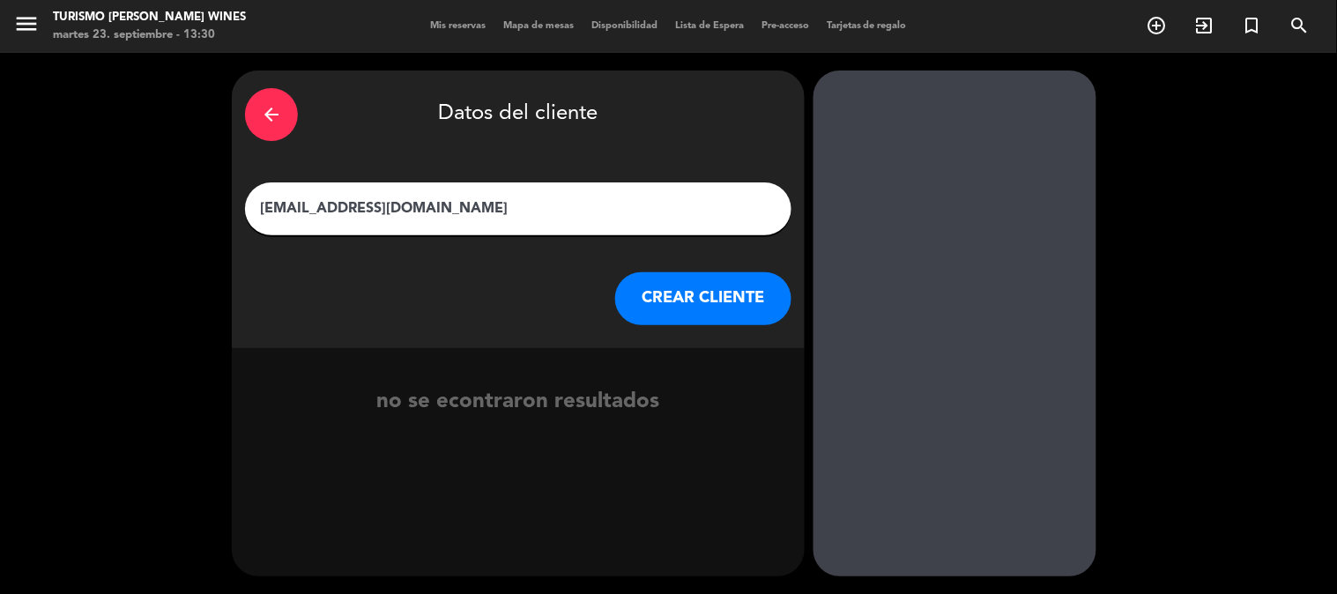
type input "[EMAIL_ADDRESS][DOMAIN_NAME]"
click at [683, 309] on button "CREAR CLIENTE" at bounding box center [703, 298] width 176 height 53
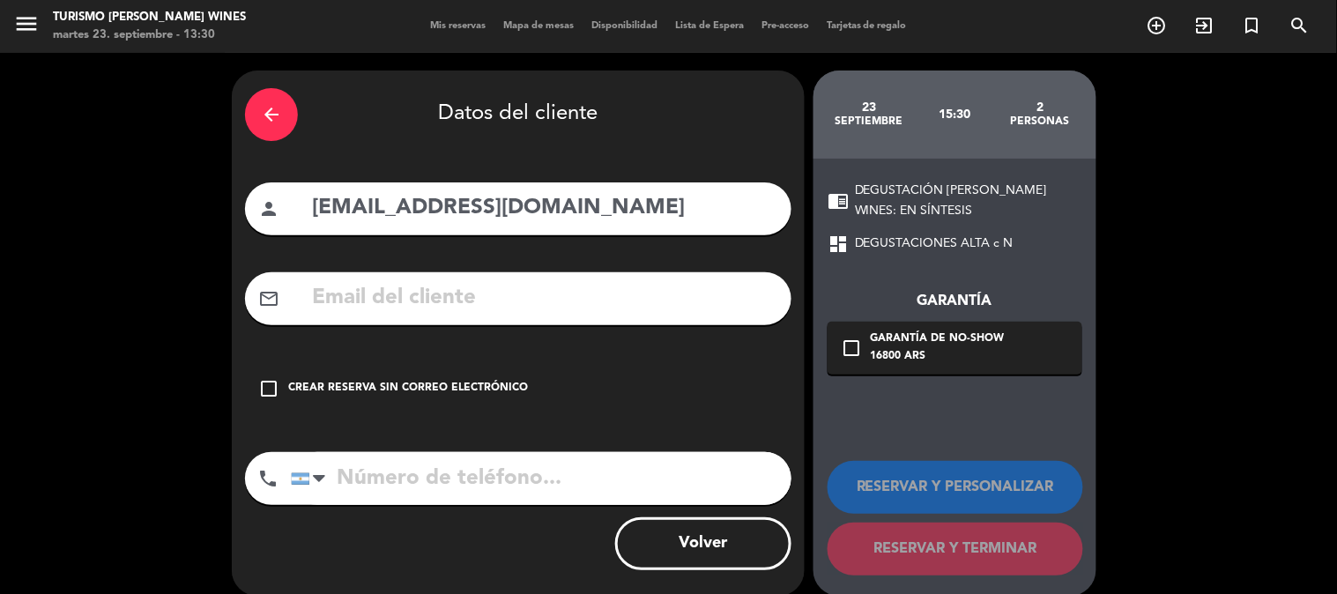
drag, startPoint x: 539, startPoint y: 212, endPoint x: 274, endPoint y: 209, distance: 264.5
click at [274, 209] on div "person [EMAIL_ADDRESS][DOMAIN_NAME]" at bounding box center [518, 208] width 547 height 53
click at [423, 286] on input "text" at bounding box center [544, 298] width 468 height 36
paste input "[EMAIL_ADDRESS][DOMAIN_NAME]"
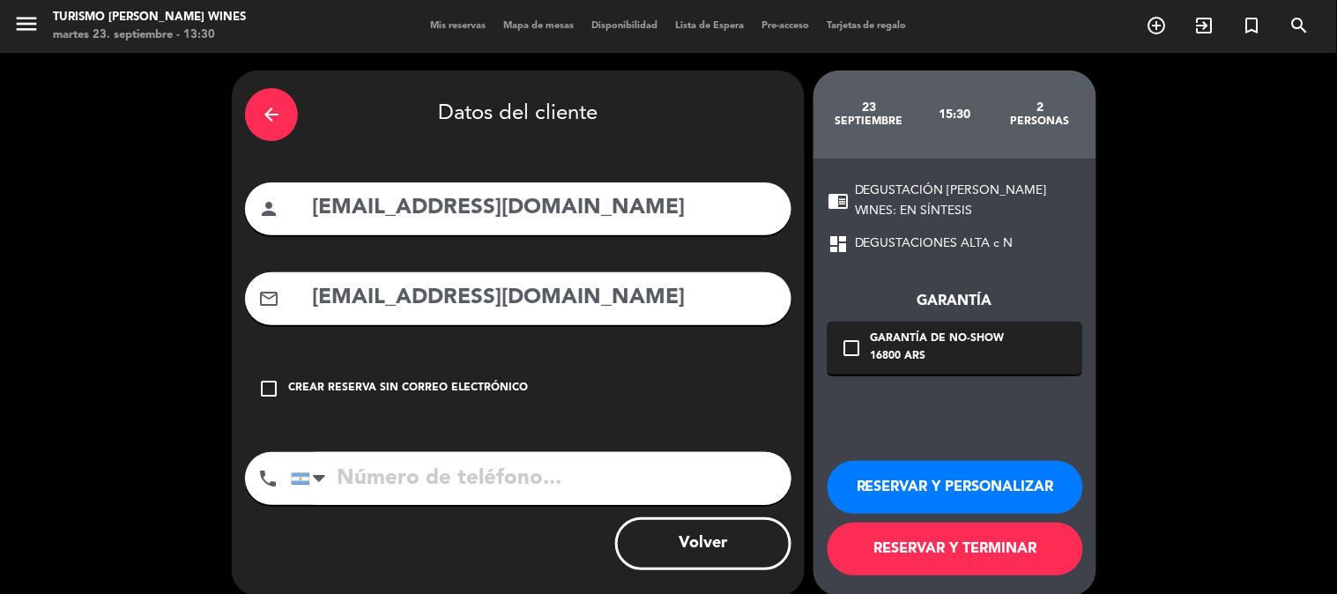
type input "[EMAIL_ADDRESS][DOMAIN_NAME]"
drag, startPoint x: 526, startPoint y: 206, endPoint x: 280, endPoint y: 191, distance: 246.4
click at [280, 191] on div "person [EMAIL_ADDRESS][DOMAIN_NAME]" at bounding box center [518, 208] width 547 height 53
type input "[PERSON_NAME]"
click at [615, 490] on input "tel" at bounding box center [541, 478] width 501 height 53
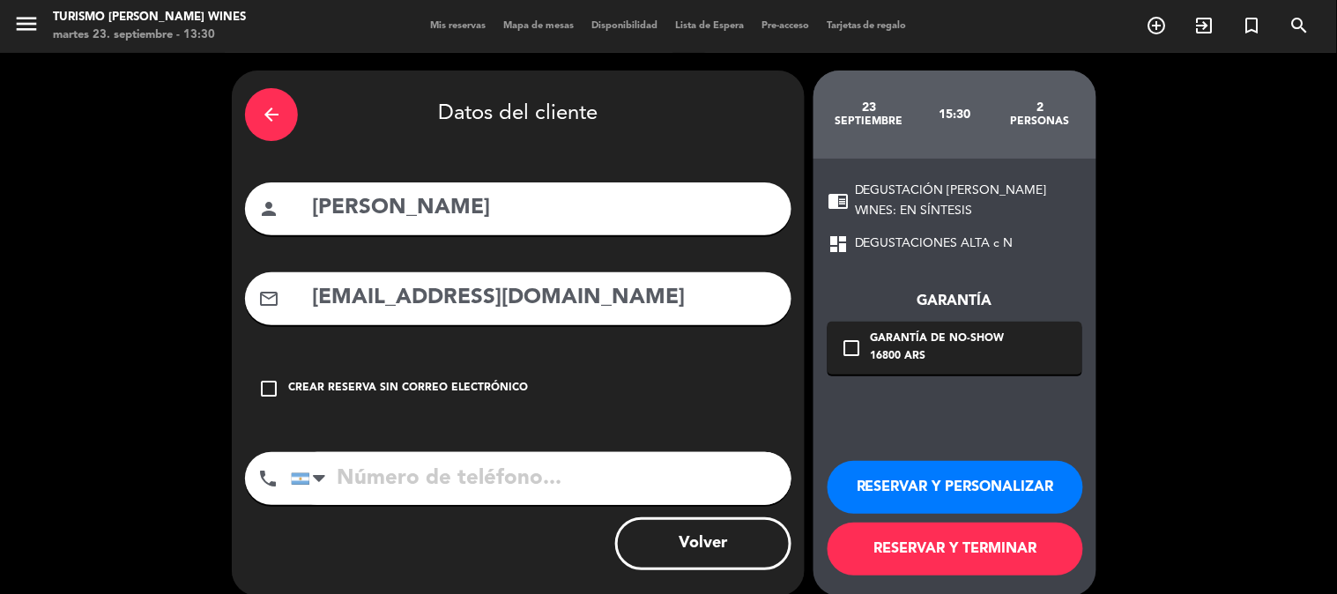
click at [465, 467] on input "tel" at bounding box center [541, 478] width 501 height 53
paste input "1136626179"
type input "1136626179"
click at [1018, 555] on button "RESERVAR Y TERMINAR" at bounding box center [956, 549] width 256 height 53
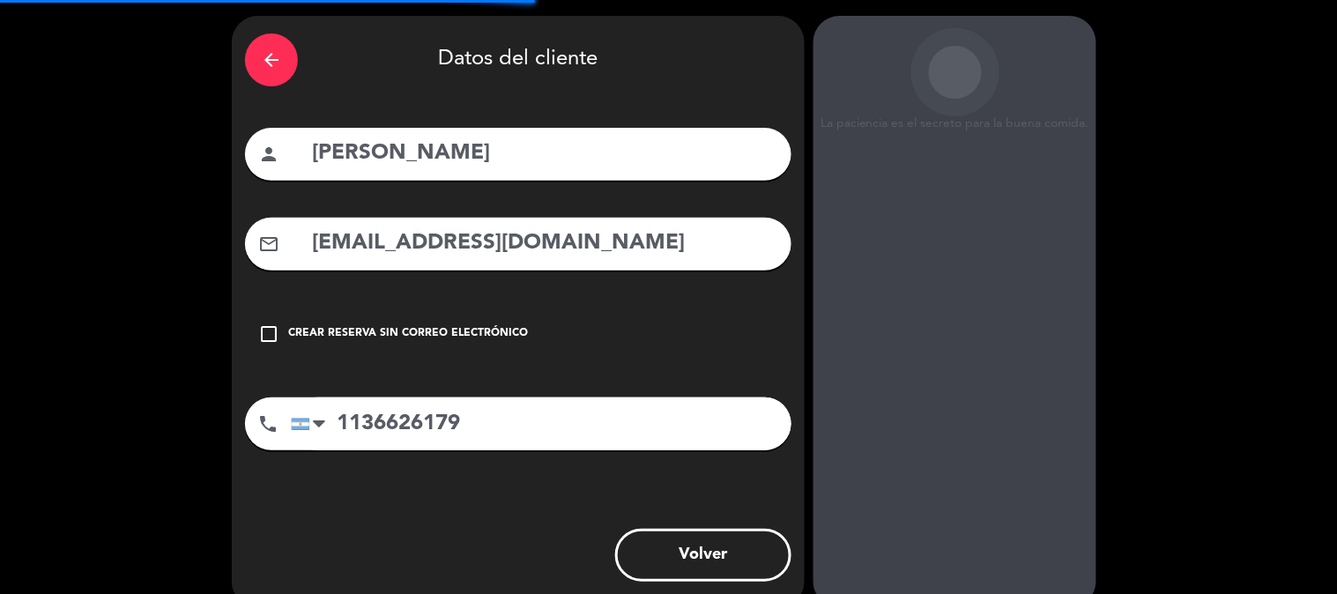
scroll to position [85, 0]
